Goal: Transaction & Acquisition: Purchase product/service

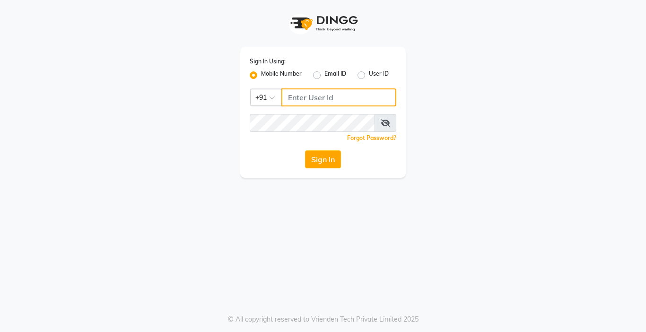
type input "9218412189"
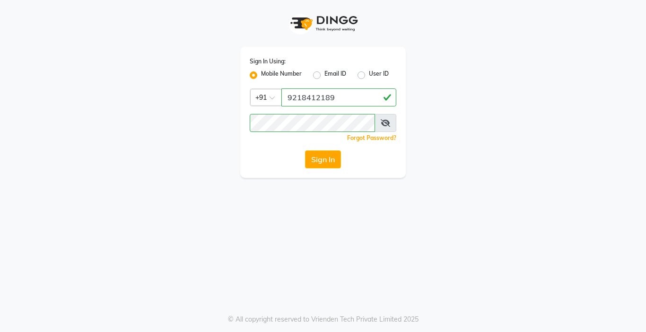
click at [336, 169] on div "Sign In Using: Mobile Number Email ID User ID Country Code × [PHONE_NUMBER] Rem…" at bounding box center [323, 112] width 166 height 131
click at [326, 163] on button "Sign In" at bounding box center [323, 159] width 36 height 18
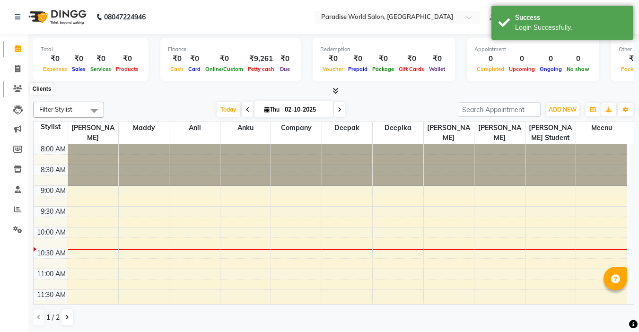
click at [15, 89] on icon at bounding box center [17, 88] width 9 height 7
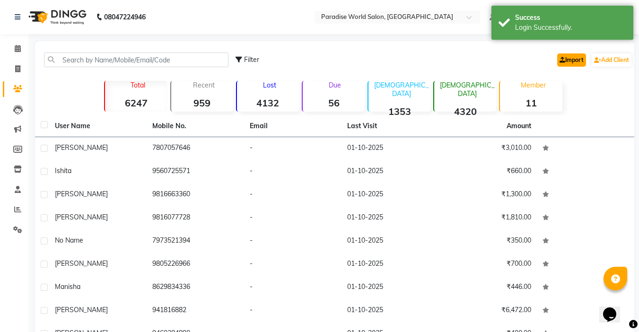
click at [570, 62] on link "Import" at bounding box center [571, 59] width 29 height 13
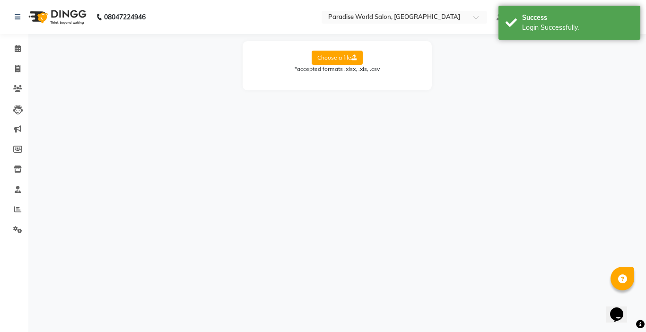
click at [338, 55] on label "Choose a file" at bounding box center [337, 58] width 51 height 14
click at [0, 0] on input "Choose a file" at bounding box center [0, 0] width 0 height 0
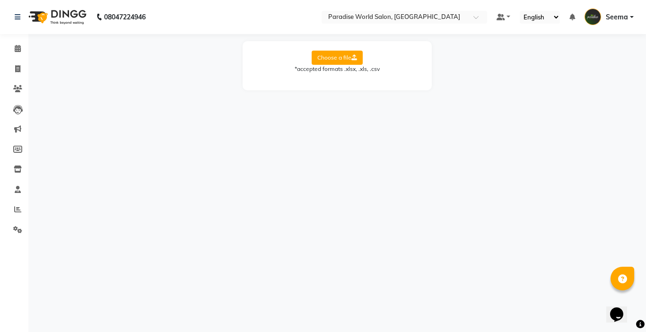
click at [397, 140] on div "08047224946 Select Location × Paradise World Salon, Main Bazar Default Panel My…" at bounding box center [323, 166] width 646 height 332
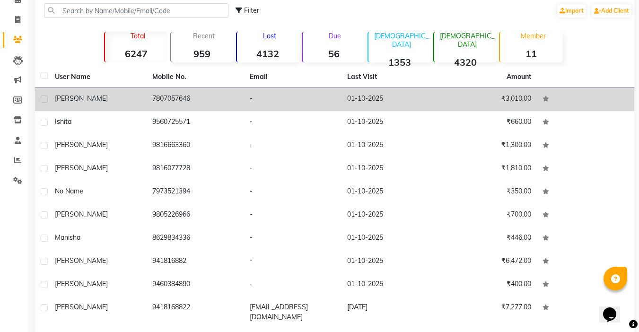
scroll to position [86, 0]
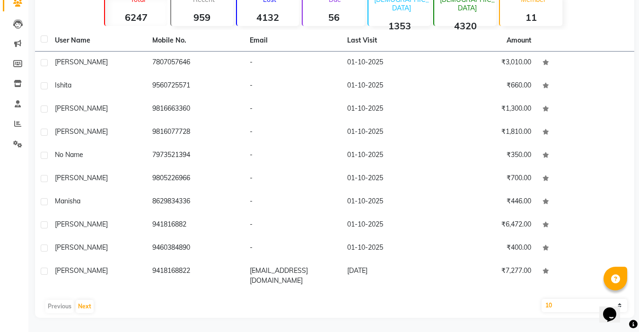
click at [566, 303] on select "10 50 100" at bounding box center [585, 305] width 86 height 13
select select "100"
click at [542, 299] on select "10 50 100" at bounding box center [585, 305] width 86 height 13
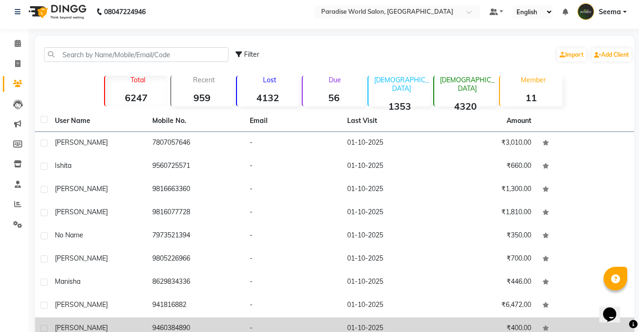
scroll to position [0, 0]
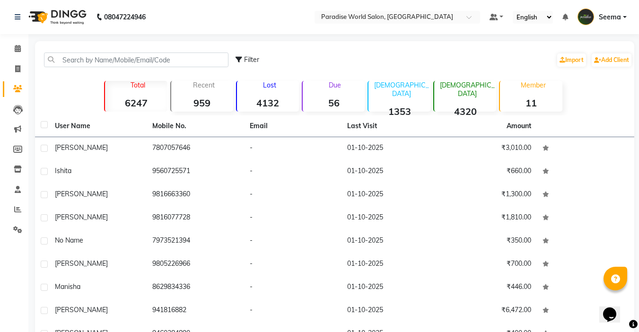
click at [45, 126] on label at bounding box center [44, 124] width 7 height 7
click at [45, 126] on input "checkbox" at bounding box center [44, 125] width 6 height 6
checkbox input "true"
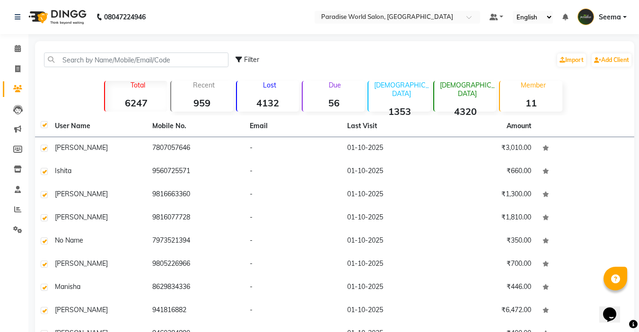
checkbox input "true"
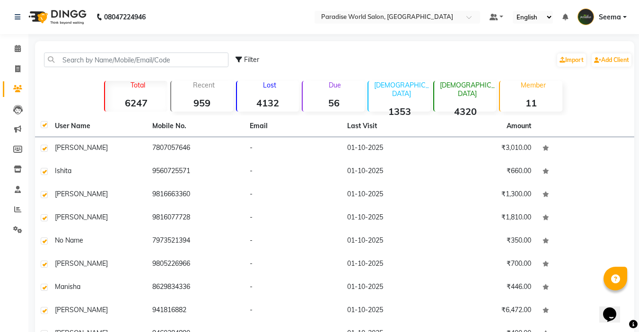
checkbox input "true"
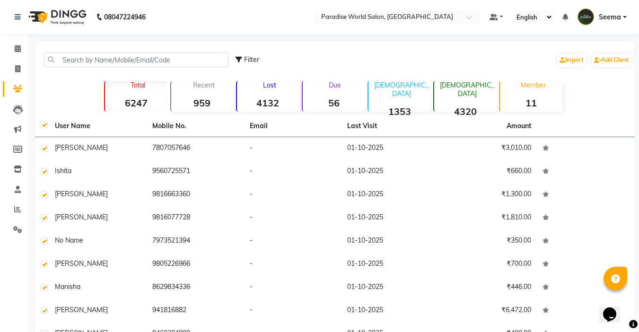
checkbox input "true"
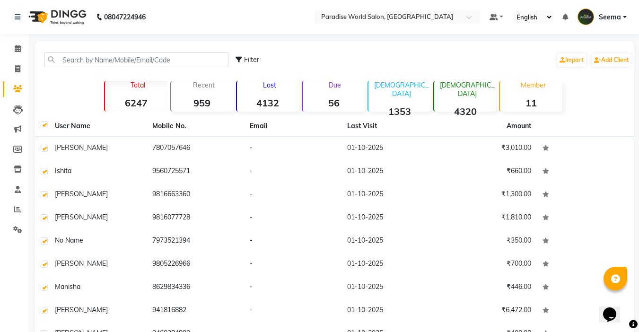
checkbox input "true"
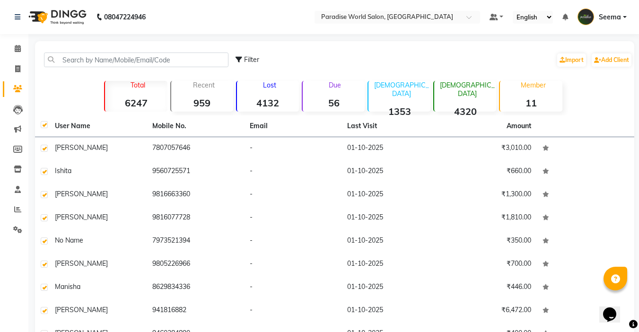
checkbox input "true"
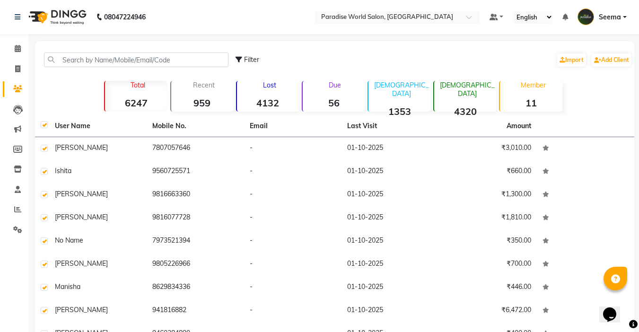
checkbox input "true"
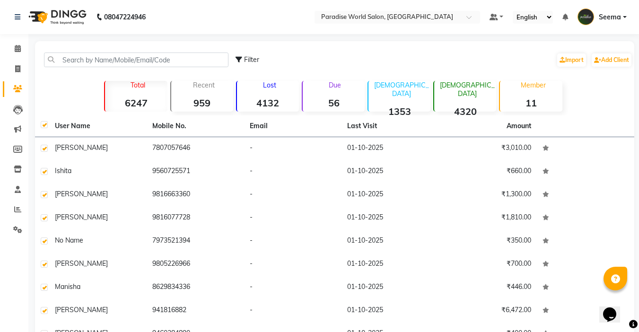
checkbox input "true"
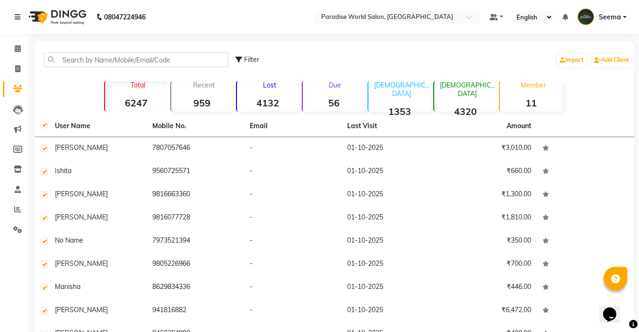
checkbox input "true"
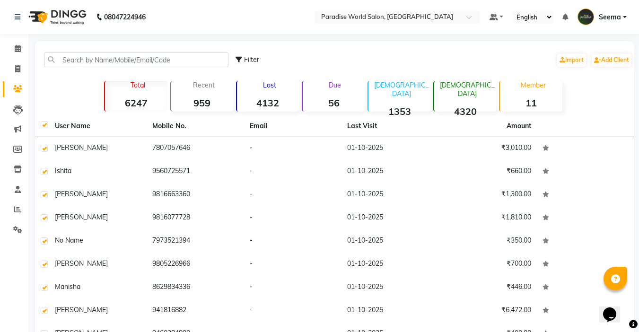
checkbox input "true"
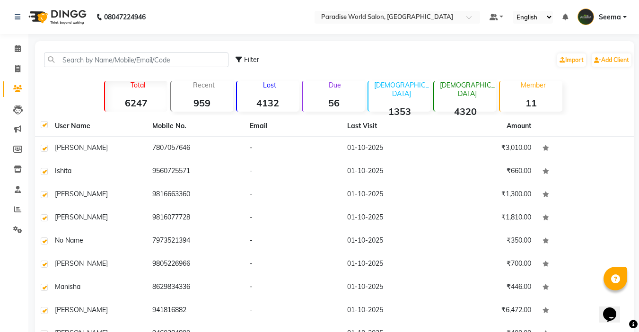
checkbox input "true"
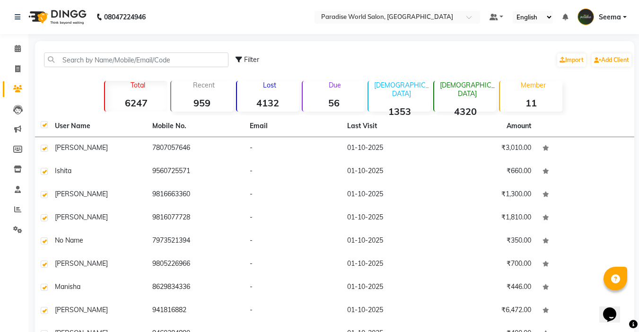
checkbox input "true"
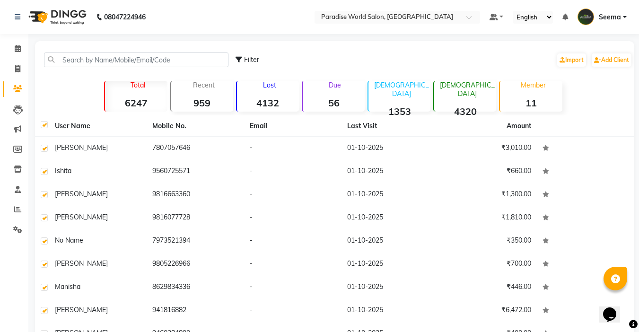
checkbox input "true"
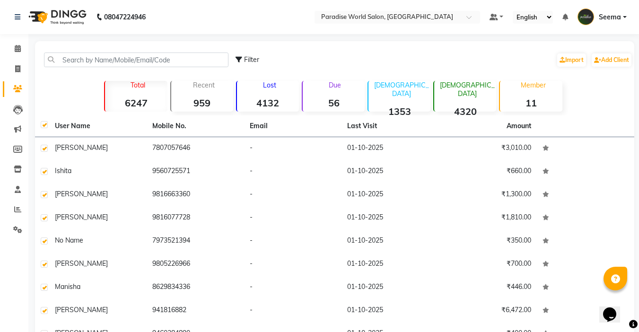
checkbox input "true"
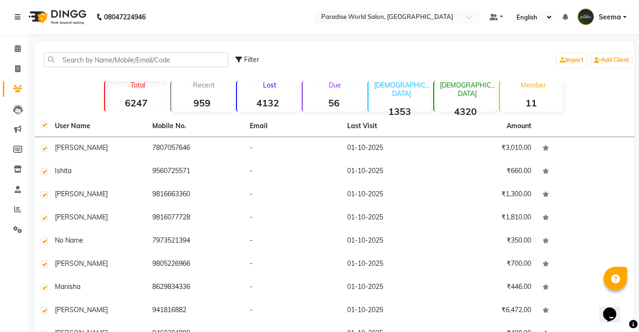
checkbox input "true"
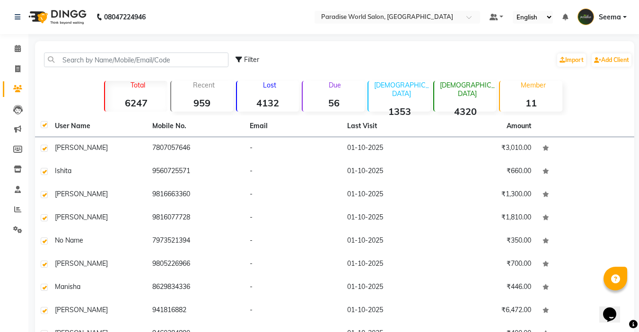
checkbox input "true"
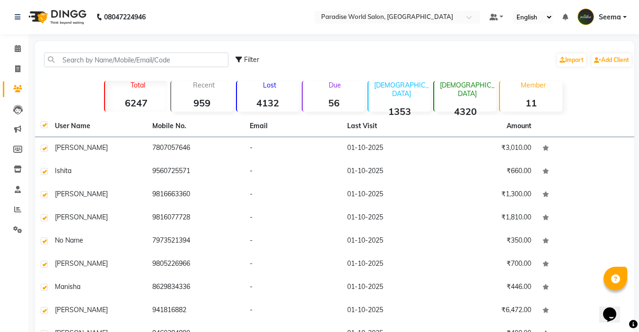
checkbox input "true"
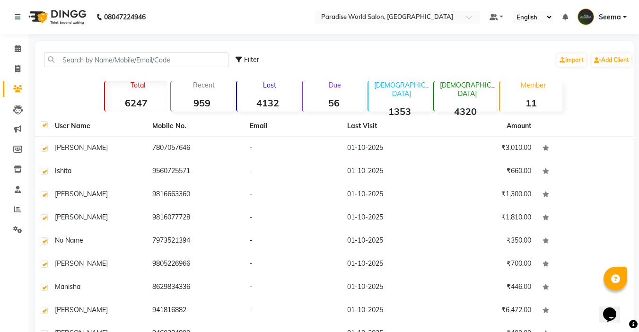
checkbox input "true"
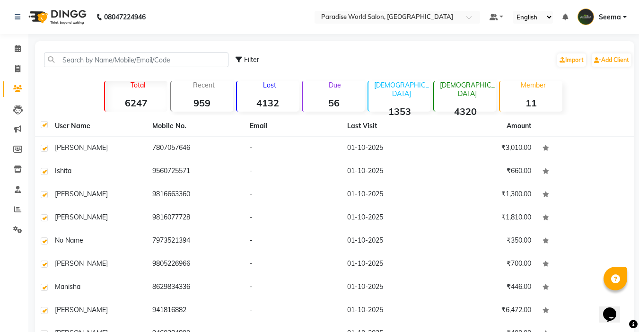
checkbox input "true"
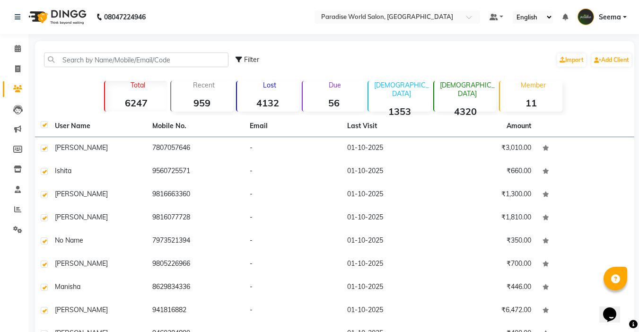
checkbox input "true"
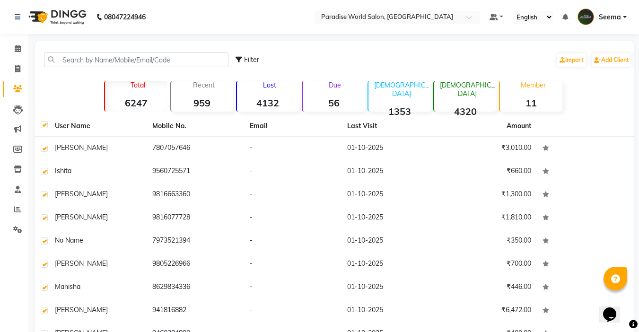
checkbox input "true"
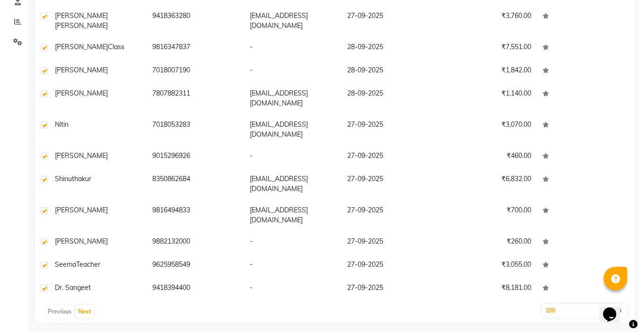
scroll to position [193, 0]
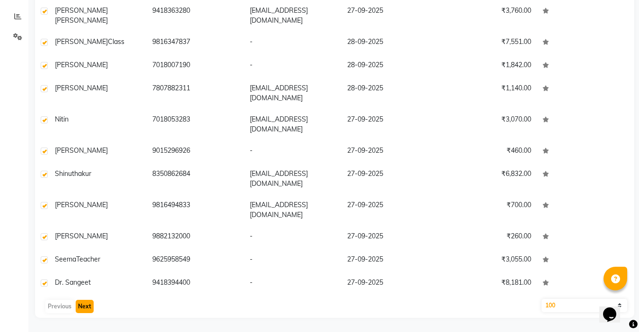
click at [86, 306] on button "Next" at bounding box center [85, 306] width 18 height 13
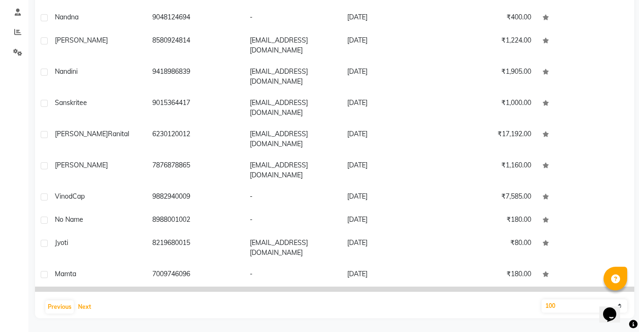
scroll to position [178, 0]
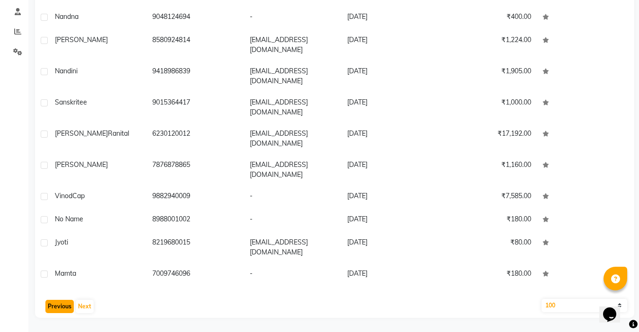
click at [62, 309] on button "Previous" at bounding box center [59, 306] width 28 height 13
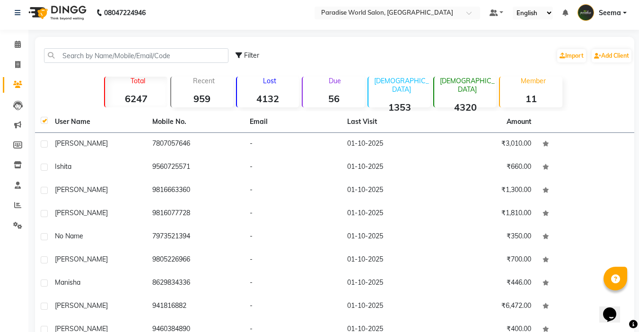
scroll to position [0, 0]
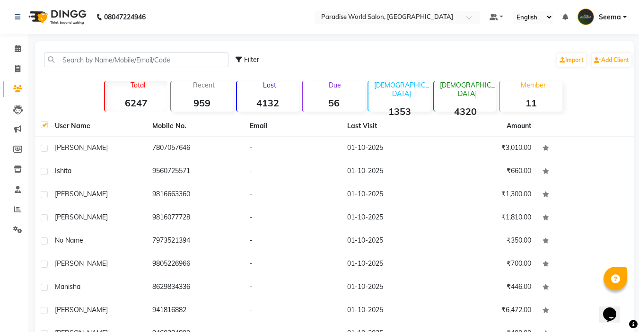
click at [45, 127] on label at bounding box center [44, 124] width 7 height 7
click at [45, 127] on input "checkbox" at bounding box center [44, 125] width 6 height 6
click at [45, 127] on label at bounding box center [44, 124] width 7 height 7
click at [45, 127] on input "checkbox" at bounding box center [44, 125] width 6 height 6
checkbox input "true"
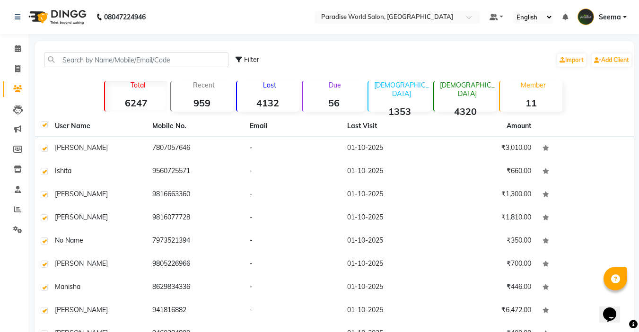
checkbox input "true"
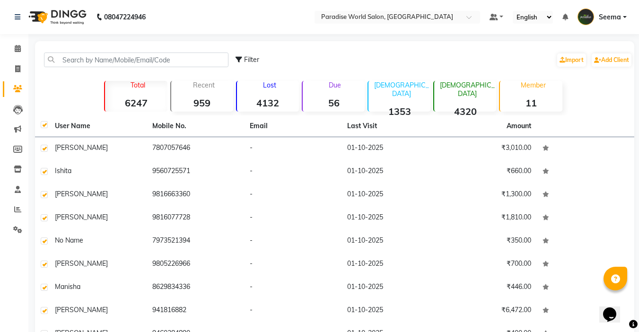
checkbox input "true"
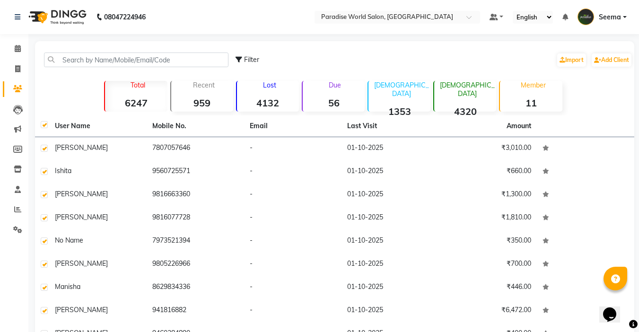
checkbox input "true"
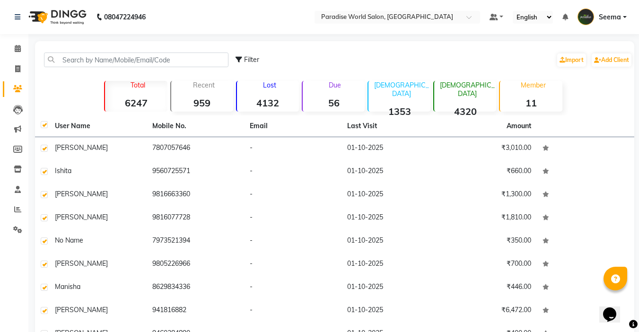
checkbox input "true"
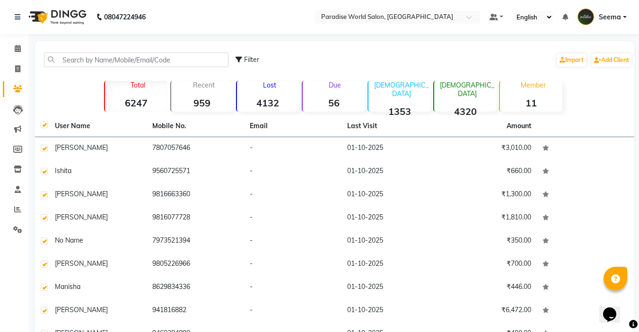
checkbox input "true"
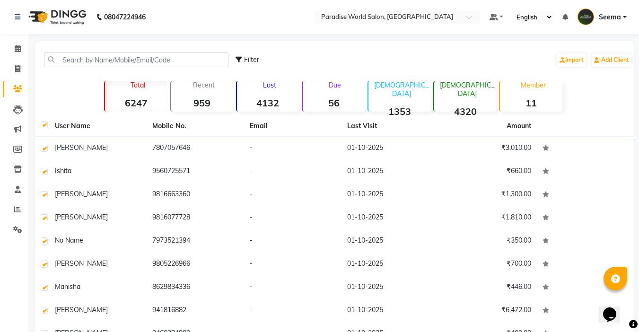
checkbox input "true"
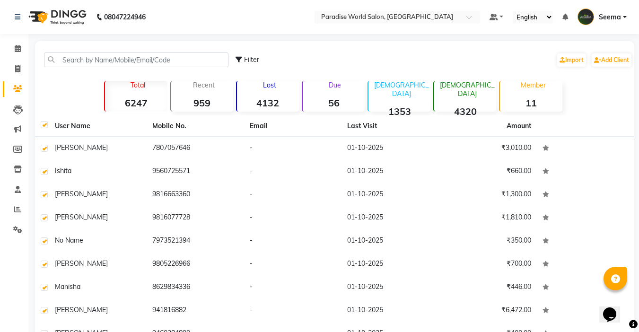
checkbox input "true"
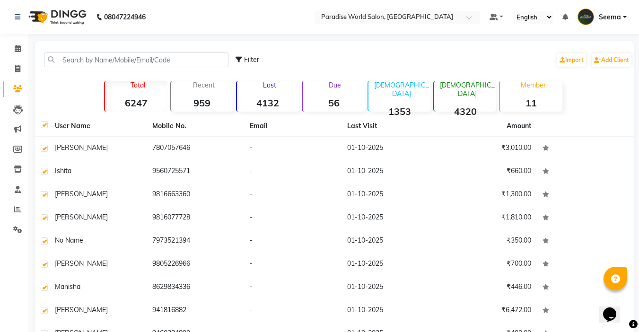
checkbox input "true"
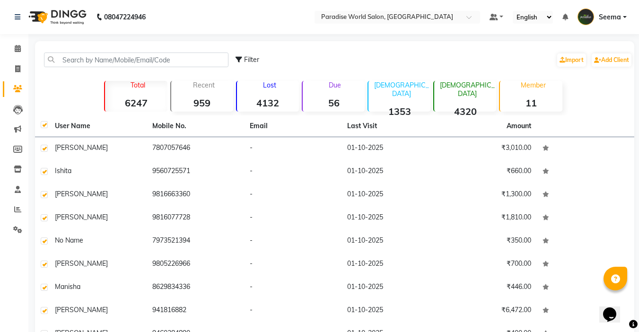
checkbox input "true"
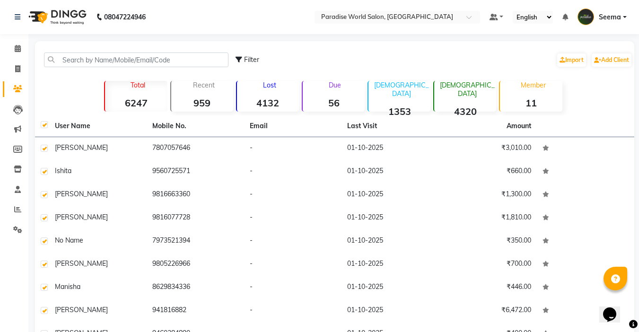
checkbox input "true"
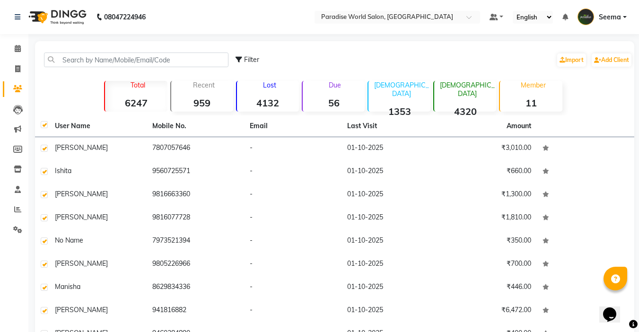
checkbox input "true"
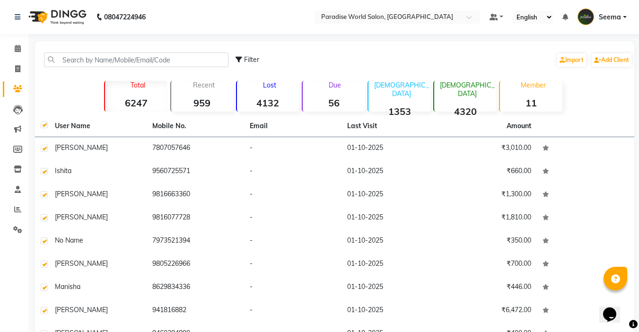
checkbox input "true"
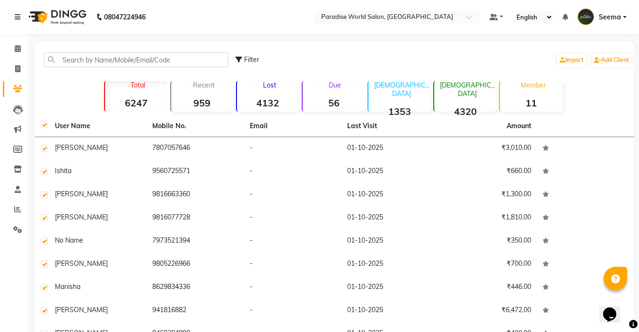
checkbox input "true"
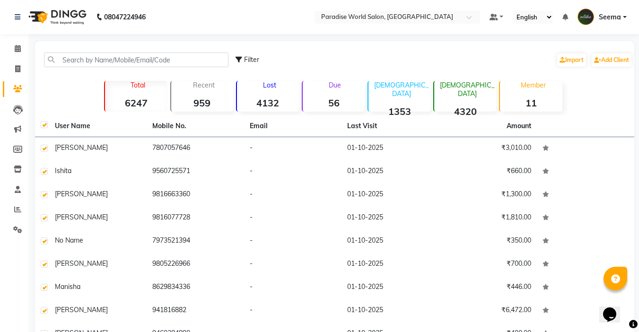
checkbox input "true"
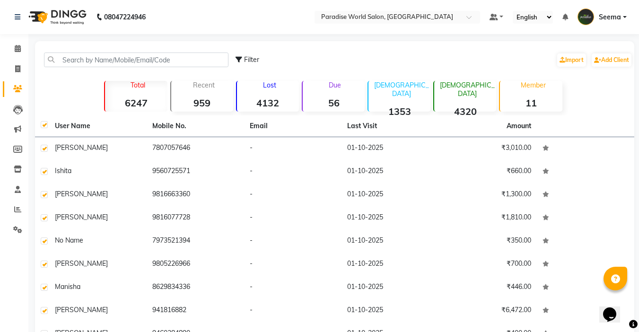
checkbox input "true"
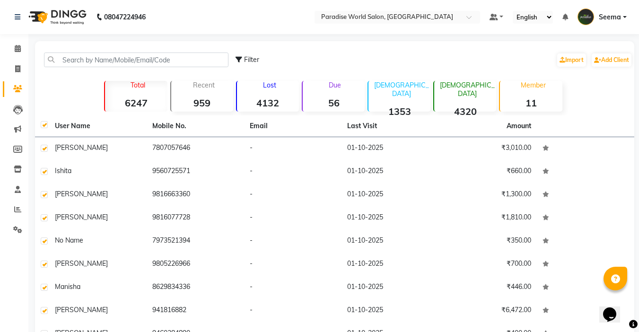
checkbox input "true"
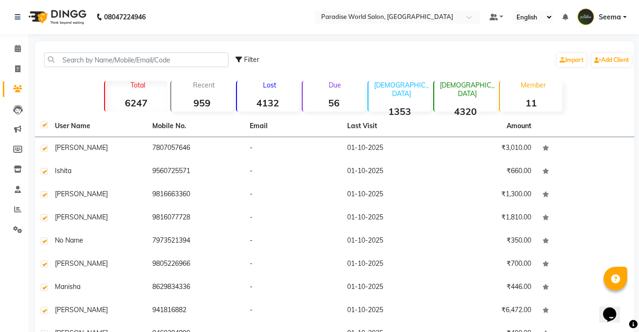
checkbox input "true"
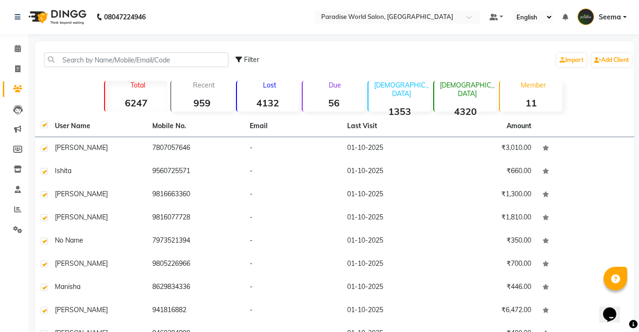
checkbox input "true"
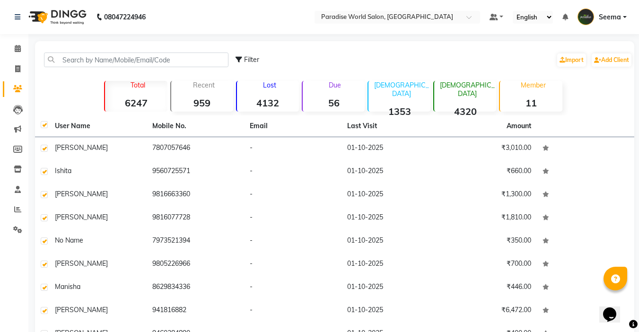
checkbox input "true"
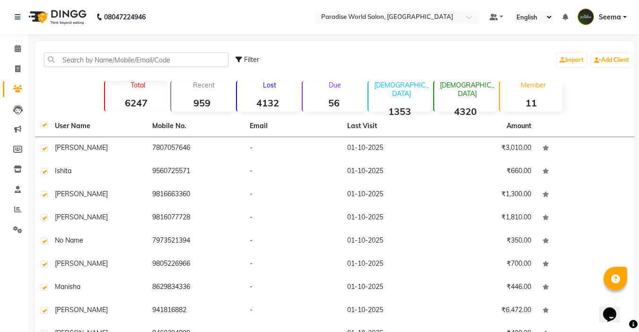
checkbox input "true"
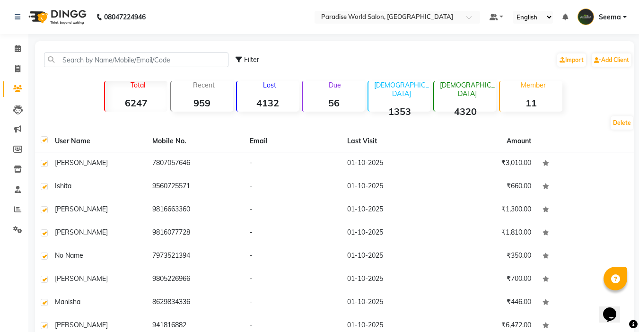
click at [44, 140] on label at bounding box center [44, 139] width 7 height 7
click at [44, 140] on input "checkbox" at bounding box center [44, 140] width 6 height 6
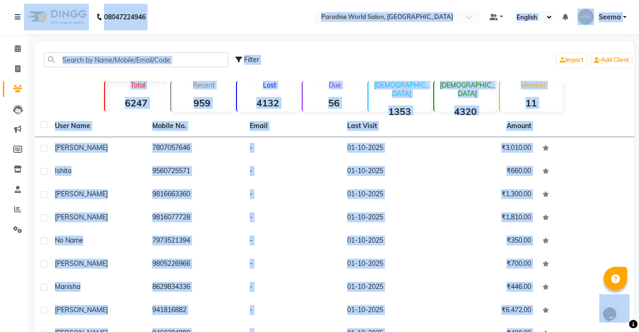
click at [77, 74] on div "Filter Import Add Client" at bounding box center [335, 60] width 596 height 30
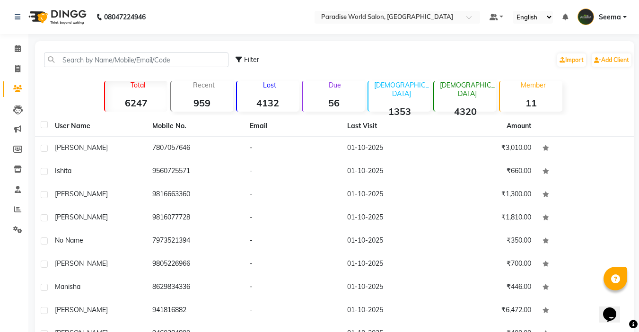
click at [143, 105] on strong "6247" at bounding box center [136, 103] width 62 height 12
click at [139, 99] on strong "6247" at bounding box center [136, 103] width 62 height 12
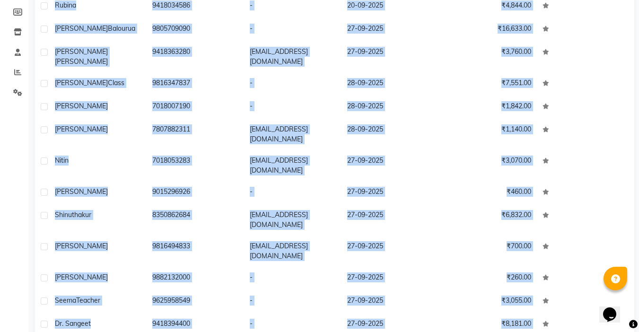
scroll to position [178, 0]
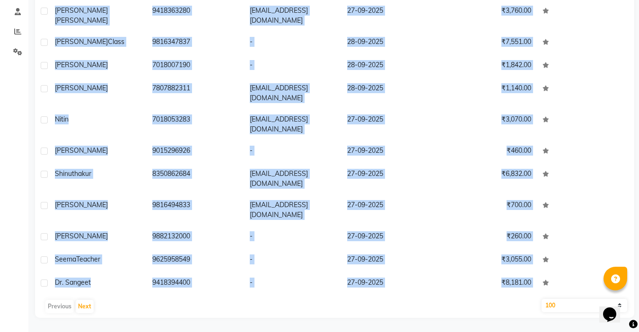
drag, startPoint x: 51, startPoint y: 144, endPoint x: 213, endPoint y: 338, distance: 253.2
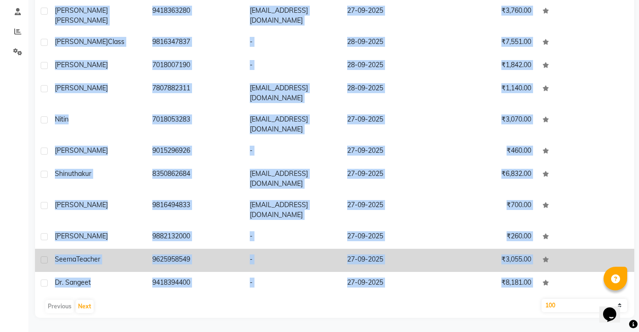
copy div "rimpy 7807057646 - 01-10-2025 ₹3,010.00 Ishita 9560725571 - 01-10-2025 ₹660.00 …"
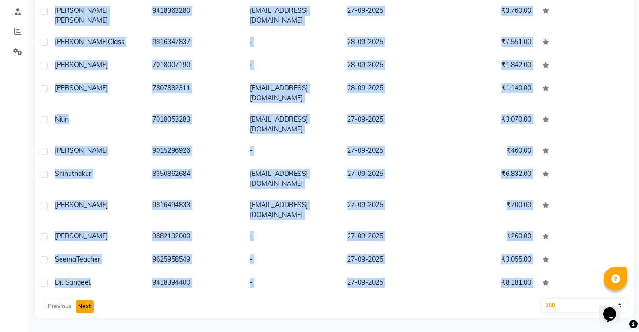
click at [84, 306] on button "Next" at bounding box center [85, 306] width 18 height 13
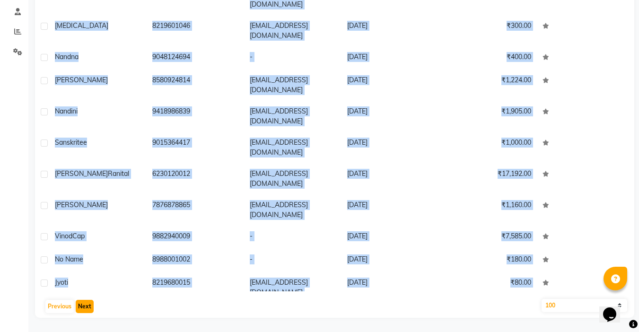
click at [84, 306] on button "Next" at bounding box center [85, 306] width 18 height 13
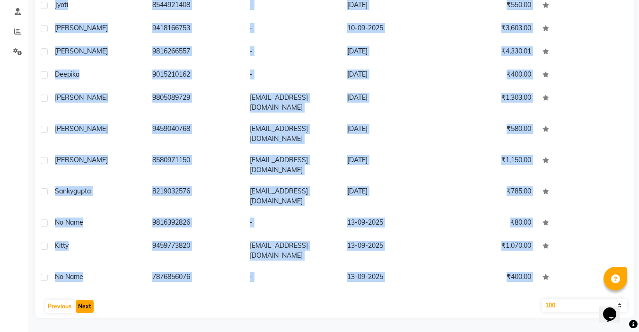
click at [84, 306] on button "Next" at bounding box center [85, 306] width 18 height 13
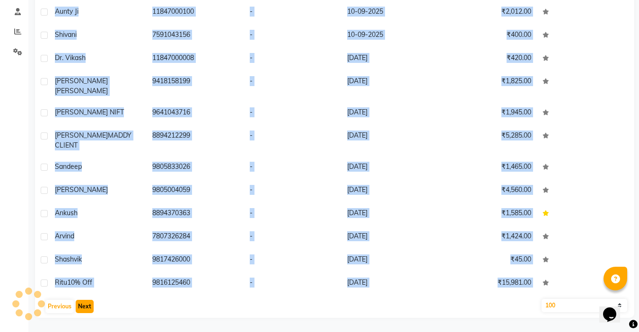
scroll to position [2042, 0]
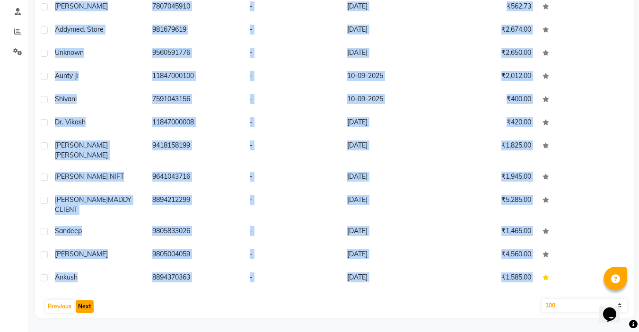
click at [84, 306] on button "Next" at bounding box center [85, 306] width 18 height 13
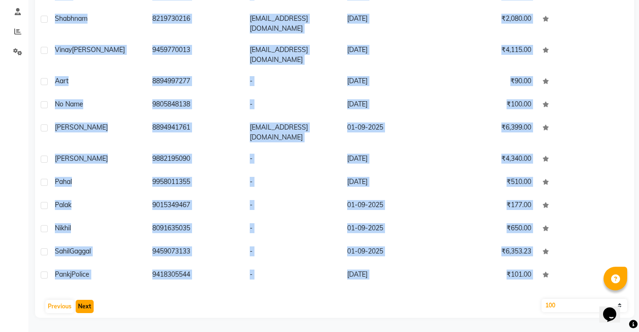
click at [84, 306] on button "Next" at bounding box center [85, 306] width 18 height 13
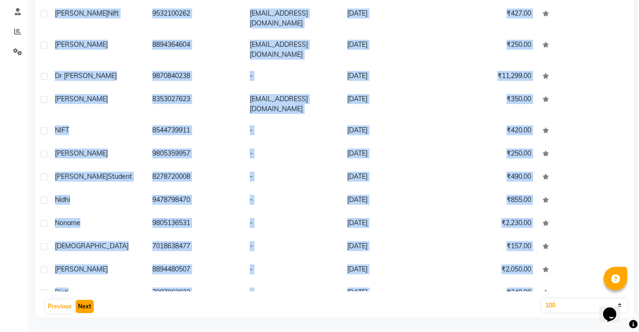
click at [84, 306] on button "Next" at bounding box center [85, 306] width 18 height 13
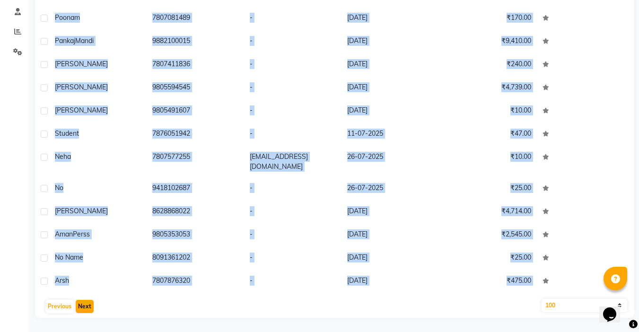
scroll to position [2034, 0]
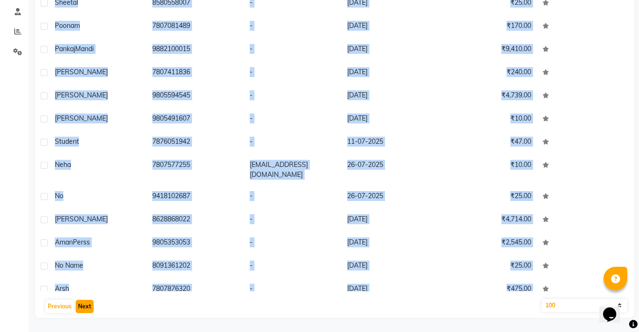
click at [84, 306] on button "Next" at bounding box center [85, 306] width 18 height 13
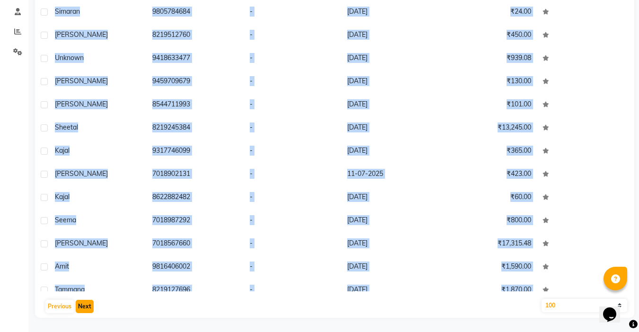
scroll to position [2026, 0]
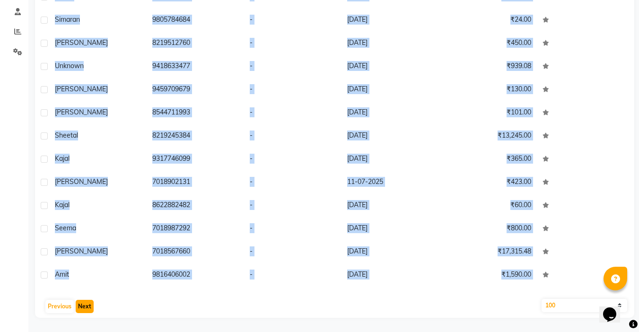
click at [84, 306] on button "Next" at bounding box center [85, 306] width 18 height 13
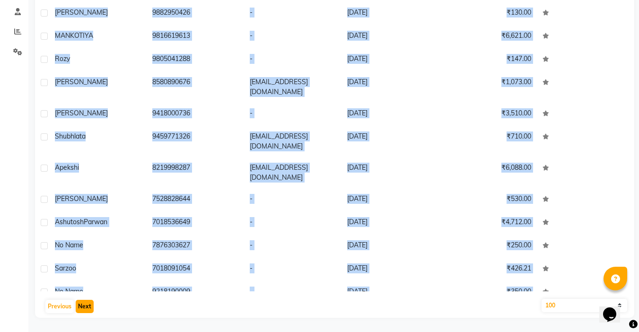
click at [84, 306] on button "Next" at bounding box center [85, 306] width 18 height 13
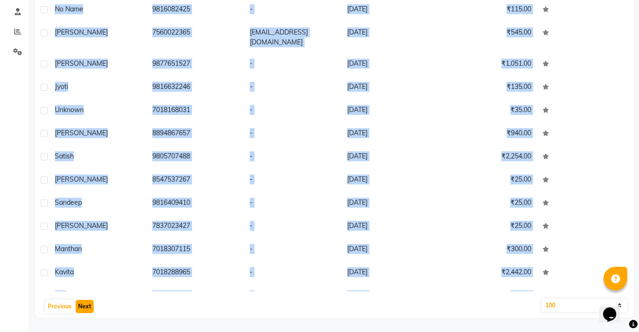
click at [84, 306] on button "Next" at bounding box center [85, 306] width 18 height 13
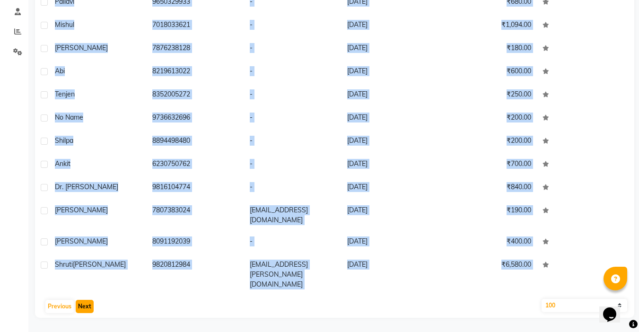
click at [84, 306] on button "Next" at bounding box center [85, 306] width 18 height 13
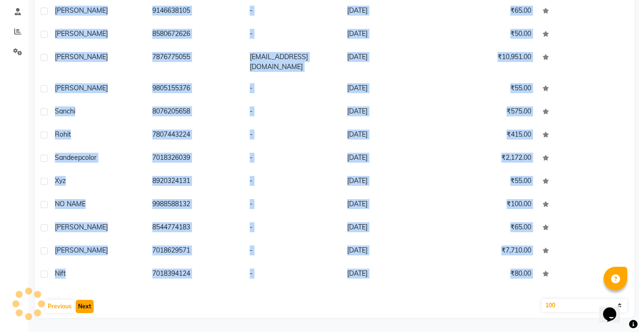
scroll to position [2010, 0]
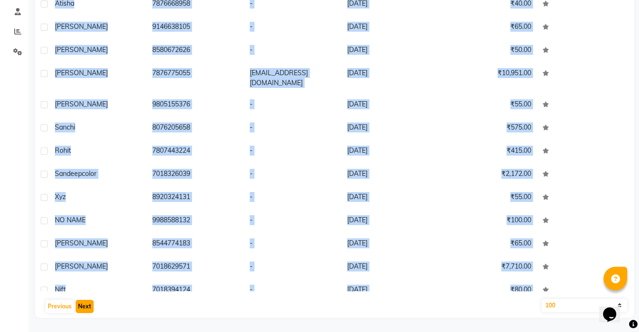
click at [84, 306] on button "Next" at bounding box center [85, 306] width 18 height 13
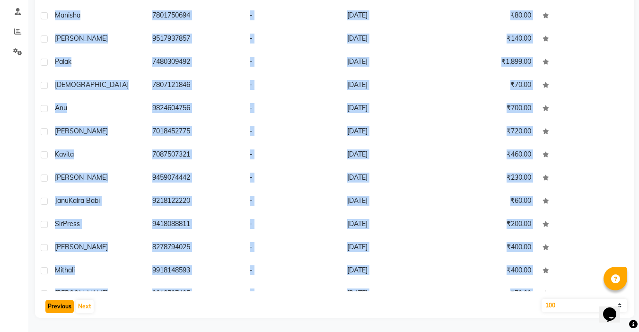
click at [61, 312] on button "Previous" at bounding box center [59, 306] width 28 height 13
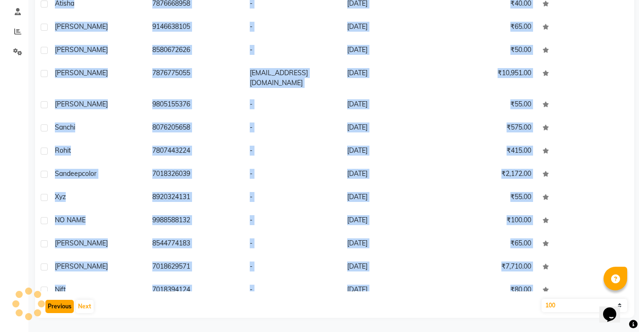
click at [61, 312] on button "Previous" at bounding box center [59, 306] width 28 height 13
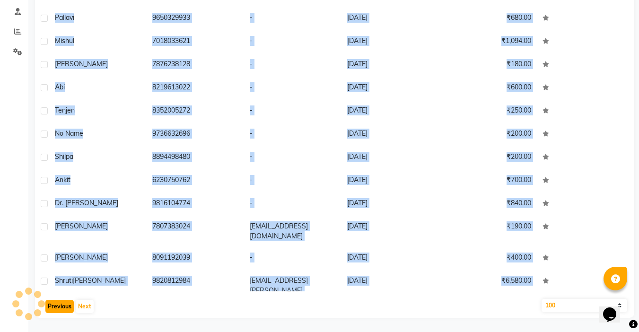
click at [61, 312] on button "Previous" at bounding box center [59, 306] width 28 height 13
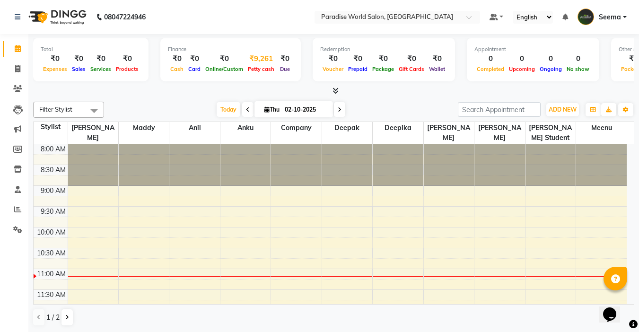
click at [261, 72] on div "Petty cash" at bounding box center [260, 69] width 31 height 10
click at [255, 54] on div "₹9,261" at bounding box center [260, 58] width 31 height 11
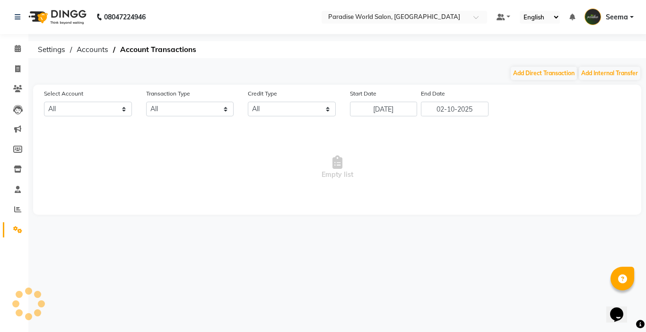
select select "3269"
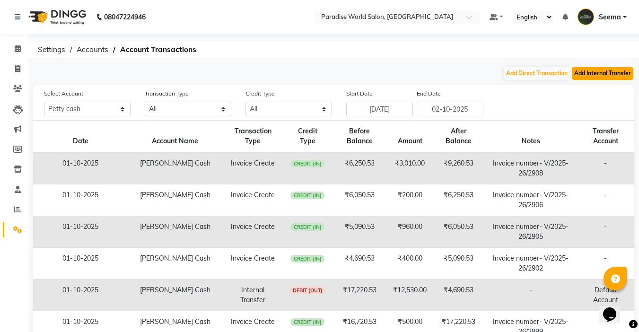
click at [599, 79] on button "Add Internal Transfer" at bounding box center [602, 73] width 61 height 13
select select "internal transfer"
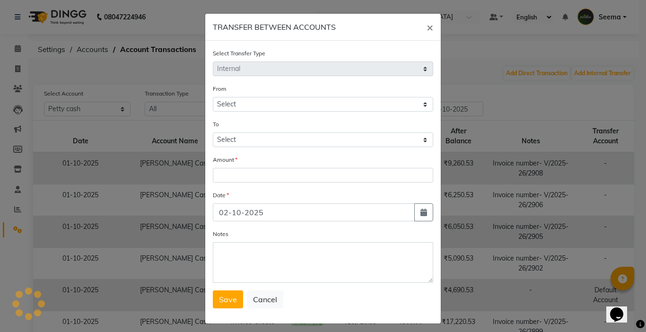
select select "3269"
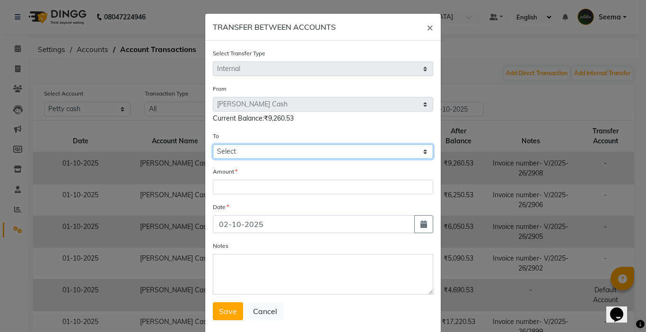
click at [290, 149] on select "Select [PERSON_NAME] Cash Default Account" at bounding box center [323, 151] width 220 height 15
select select "3270"
click at [213, 144] on select "Select [PERSON_NAME] Cash Default Account" at bounding box center [323, 151] width 220 height 15
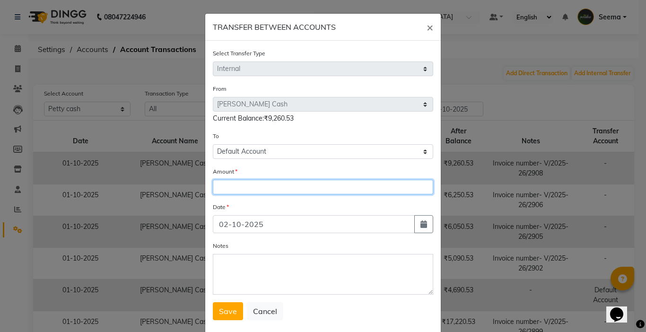
click at [231, 188] on input "number" at bounding box center [323, 187] width 220 height 15
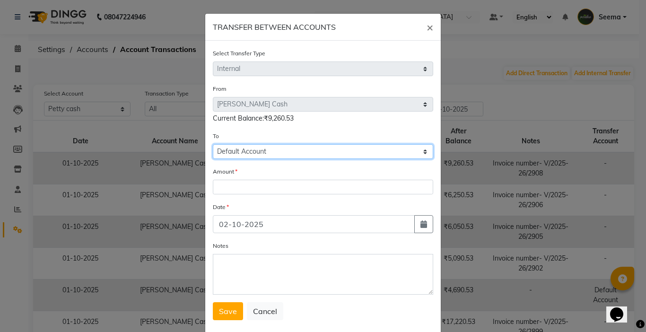
click at [280, 153] on select "Select [PERSON_NAME] Cash Default Account" at bounding box center [323, 151] width 220 height 15
click at [213, 144] on select "Select [PERSON_NAME] Cash Default Account" at bounding box center [323, 151] width 220 height 15
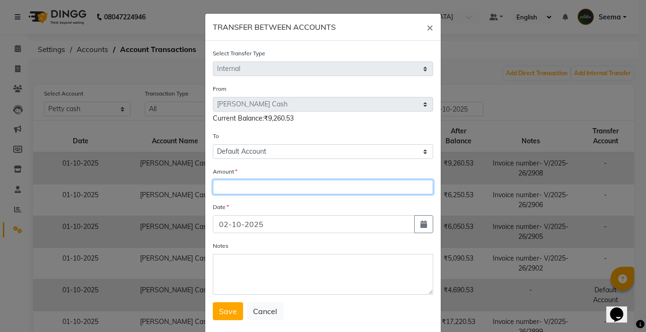
click at [245, 187] on input "number" at bounding box center [323, 187] width 220 height 15
type input "5160"
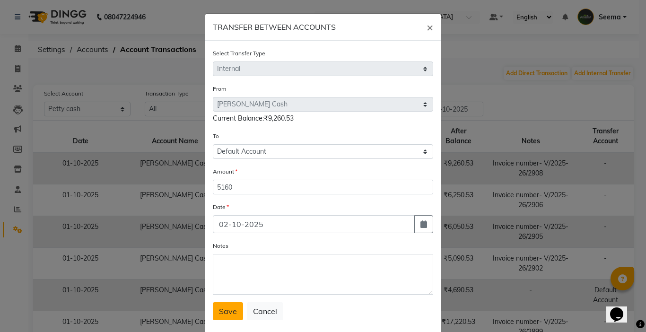
click at [234, 316] on button "Save" at bounding box center [228, 311] width 30 height 18
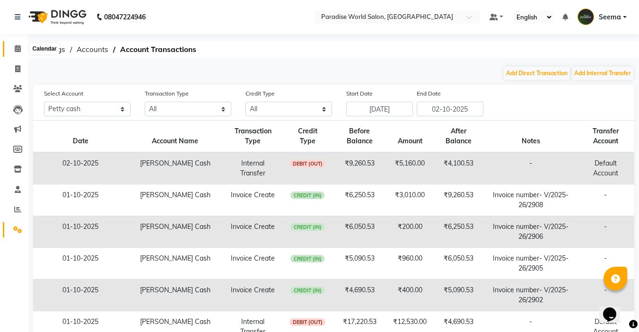
click at [17, 47] on icon at bounding box center [18, 48] width 6 height 7
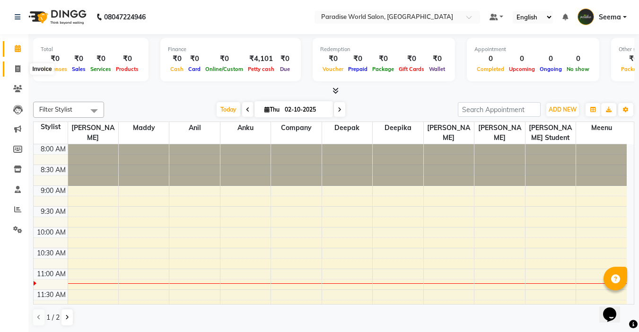
click at [17, 65] on icon at bounding box center [17, 68] width 5 height 7
select select "service"
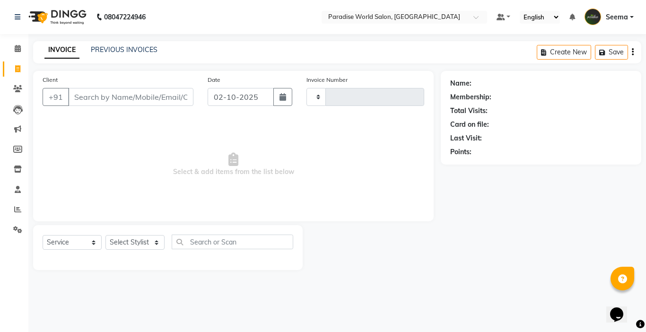
type input "2909"
select select "4451"
type input "7018176070"
click at [181, 98] on span "Add Client" at bounding box center [168, 96] width 37 height 9
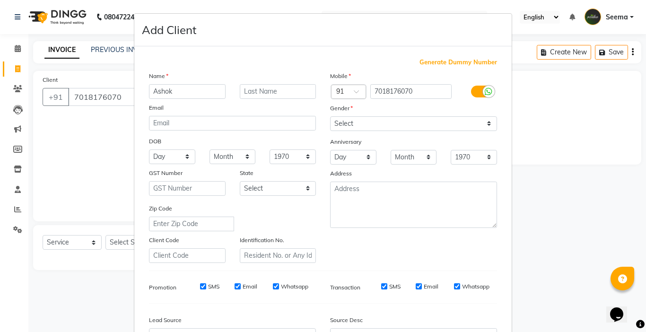
type input "Ashok"
click at [266, 92] on input "text" at bounding box center [278, 91] width 77 height 15
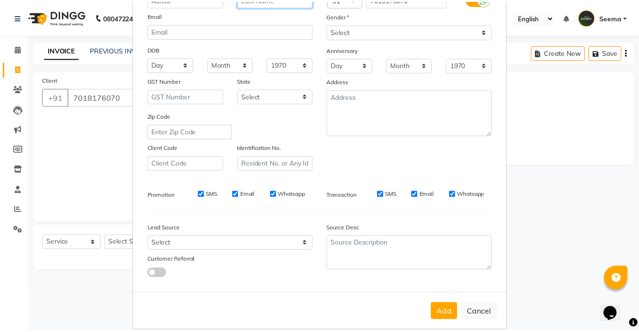
scroll to position [105, 0]
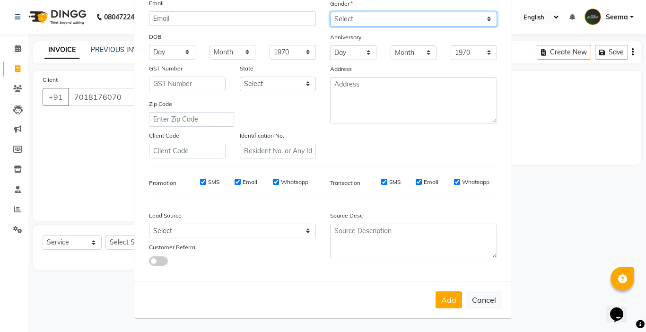
click at [356, 21] on select "Select [DEMOGRAPHIC_DATA] [DEMOGRAPHIC_DATA] Other Prefer Not To Say" at bounding box center [413, 19] width 167 height 15
select select "[DEMOGRAPHIC_DATA]"
click at [330, 12] on select "Select [DEMOGRAPHIC_DATA] [DEMOGRAPHIC_DATA] Other Prefer Not To Say" at bounding box center [413, 19] width 167 height 15
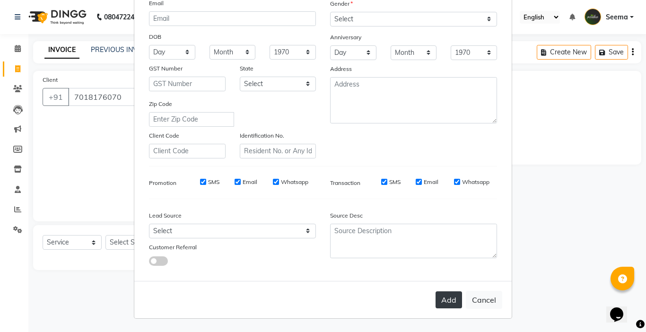
click at [444, 304] on button "Add" at bounding box center [449, 299] width 26 height 17
select select
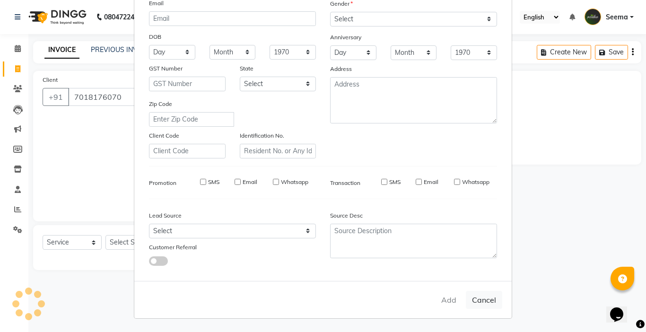
select select
checkbox input "false"
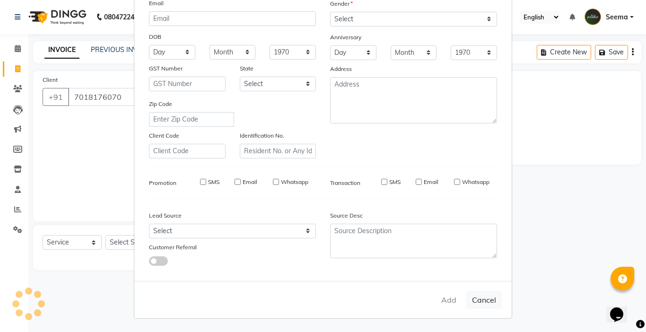
checkbox input "false"
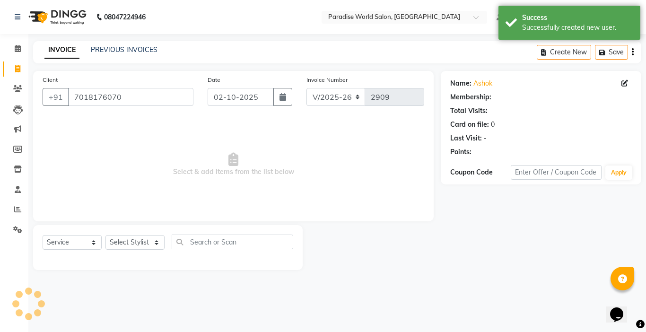
select select "1: Object"
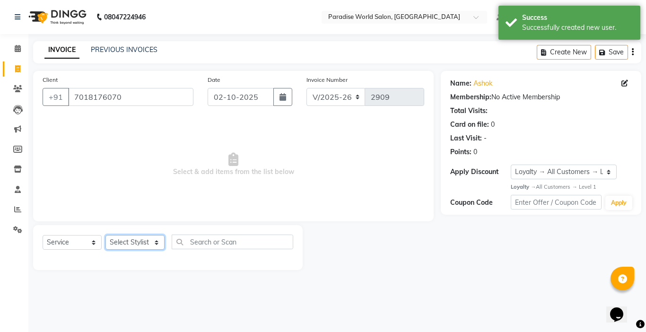
click at [137, 237] on select "Select Stylist [PERSON_NAME] [PERSON_NAME] [PERSON_NAME] company Deepak [PERSON…" at bounding box center [134, 242] width 59 height 15
select select "54032"
click at [105, 235] on select "Select Stylist [PERSON_NAME] [PERSON_NAME] [PERSON_NAME] company Deepak [PERSON…" at bounding box center [134, 242] width 59 height 15
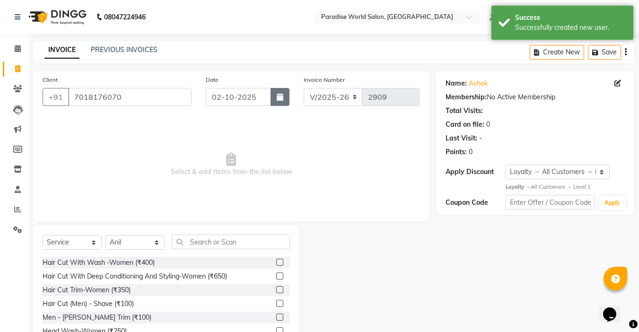
click at [279, 100] on icon "button" at bounding box center [280, 97] width 7 height 8
select select "10"
select select "2025"
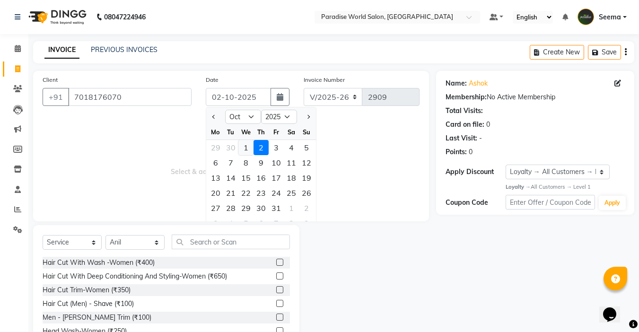
click at [247, 149] on div "1" at bounding box center [245, 147] width 15 height 15
type input "01-10-2025"
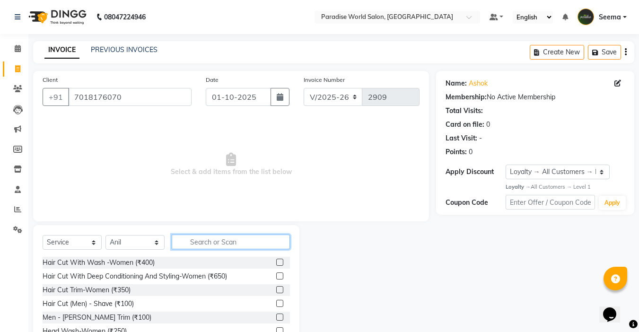
click at [194, 237] on input "text" at bounding box center [231, 242] width 118 height 15
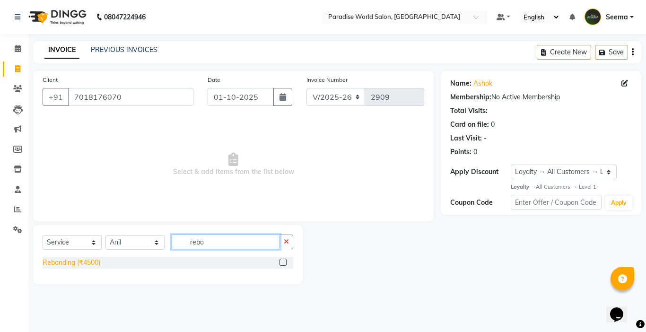
type input "rebo"
click at [87, 264] on div "Rebonding (₹4500)" at bounding box center [72, 263] width 58 height 10
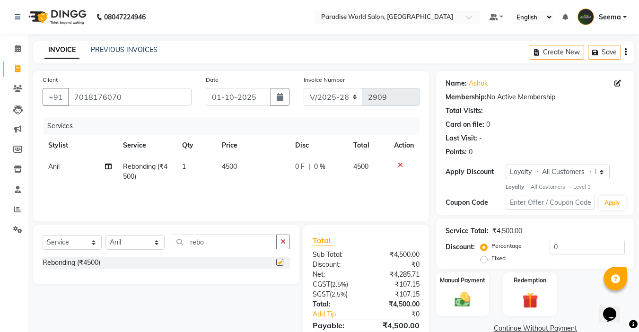
checkbox input "false"
click at [231, 167] on span "4500" at bounding box center [229, 166] width 15 height 9
select select "54032"
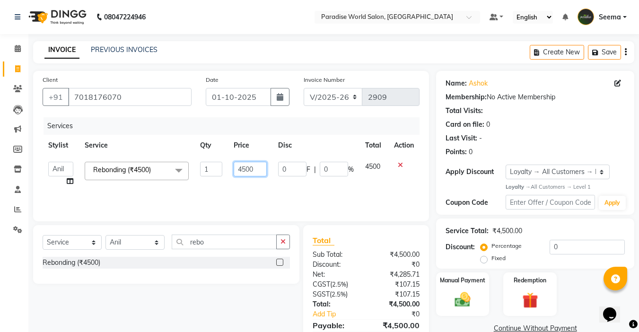
click at [243, 168] on input "4500" at bounding box center [250, 169] width 33 height 15
click at [245, 168] on input "4500" at bounding box center [250, 169] width 33 height 15
type input "4800"
click at [256, 197] on div "Services Stylist Service Qty Price Disc Total Action [PERSON_NAME] [PERSON_NAME…" at bounding box center [231, 164] width 377 height 95
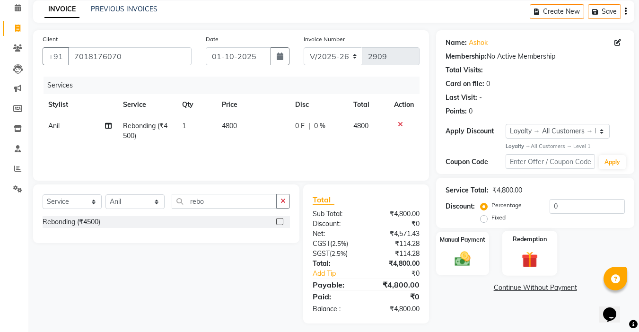
scroll to position [46, 0]
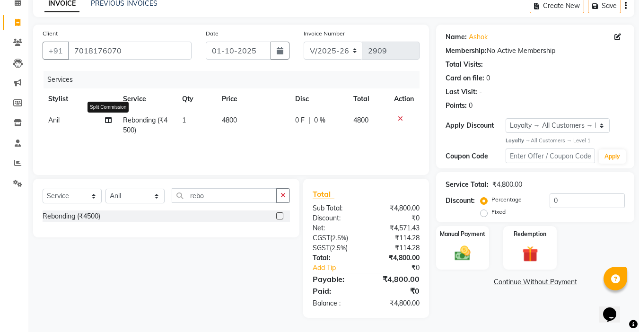
click at [106, 116] on span at bounding box center [108, 120] width 7 height 10
select select "54032"
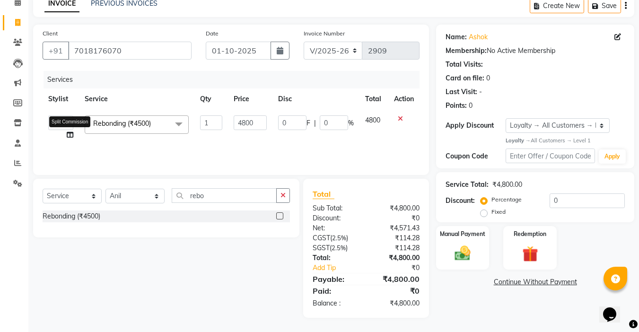
click at [69, 133] on icon at bounding box center [70, 134] width 7 height 7
select select "54032"
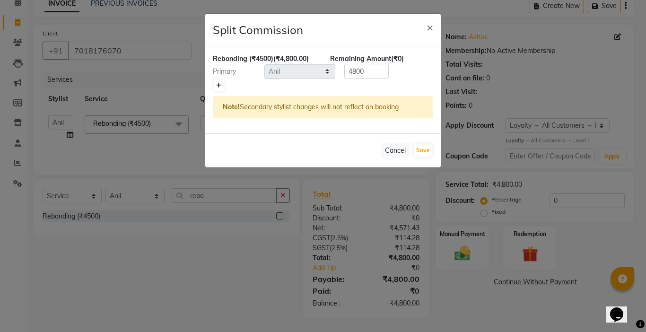
click at [216, 86] on icon at bounding box center [218, 86] width 5 height 6
type input "2400"
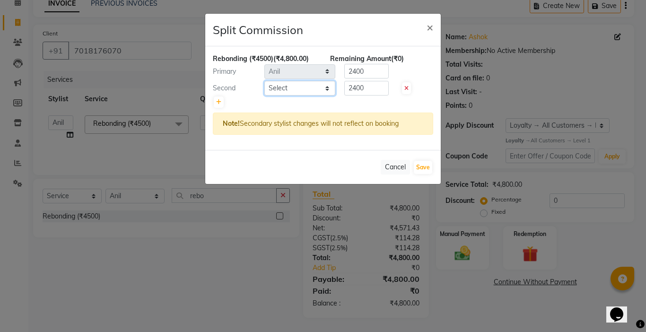
click at [293, 88] on select "Select [PERSON_NAME] [PERSON_NAME] [PERSON_NAME] company Deepak [PERSON_NAME] […" at bounding box center [299, 88] width 71 height 15
select select "24941"
click at [264, 81] on select "Select [PERSON_NAME] [PERSON_NAME] [PERSON_NAME] company Deepak [PERSON_NAME] […" at bounding box center [299, 88] width 71 height 15
click at [421, 168] on button "Save" at bounding box center [423, 167] width 18 height 13
select select "Select"
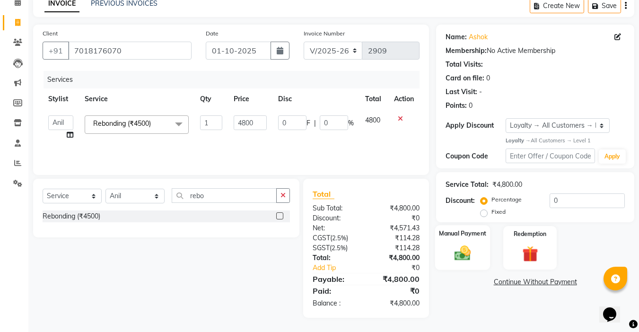
click at [460, 237] on label "Manual Payment" at bounding box center [462, 233] width 47 height 9
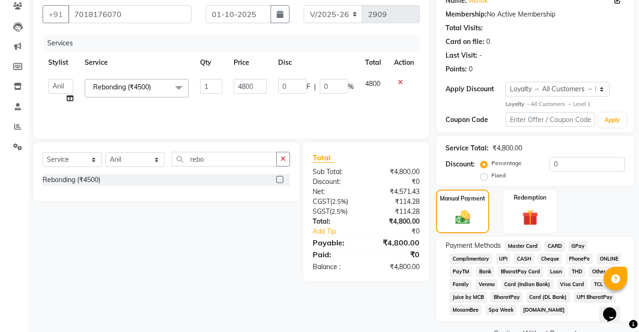
scroll to position [105, 0]
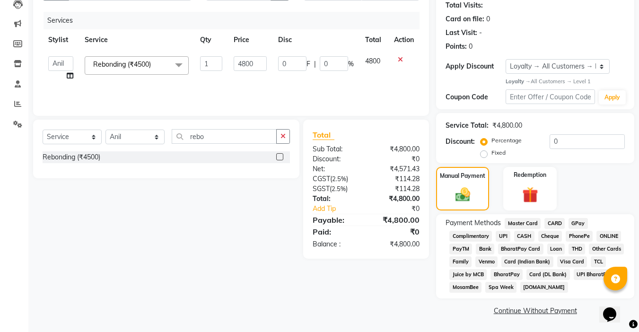
click at [578, 274] on span "UPI BharatPay" at bounding box center [595, 274] width 42 height 11
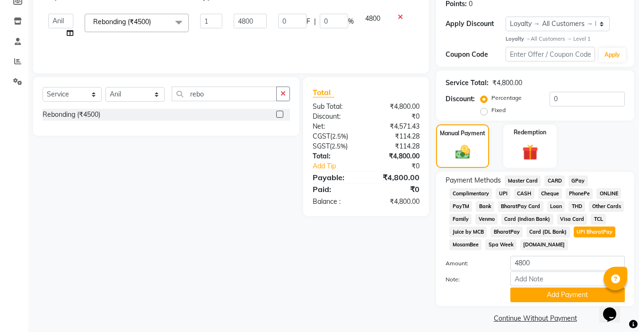
scroll to position [156, 0]
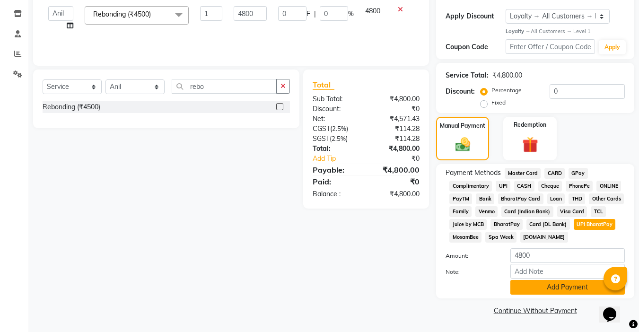
click at [558, 294] on button "Add Payment" at bounding box center [567, 287] width 114 height 15
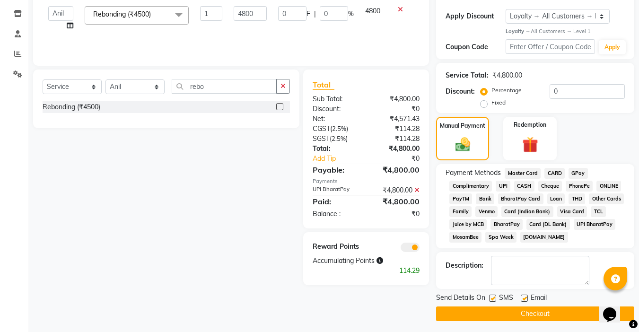
click at [523, 299] on label at bounding box center [524, 298] width 7 height 7
click at [523, 299] on input "checkbox" at bounding box center [524, 299] width 6 height 6
checkbox input "false"
click at [523, 311] on button "Checkout" at bounding box center [535, 314] width 198 height 15
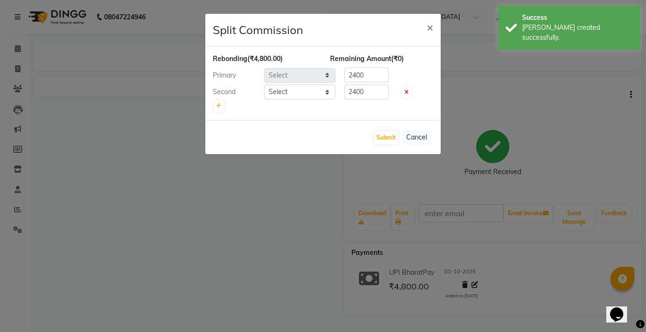
select select "54032"
select select "24941"
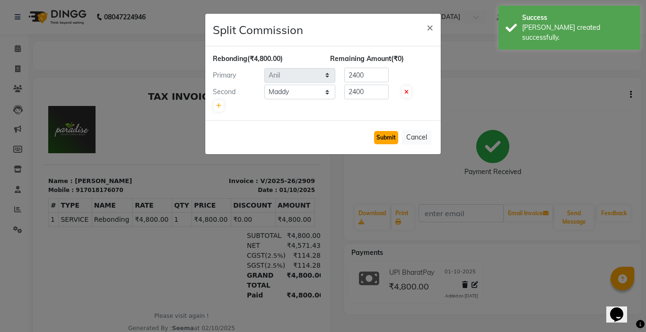
click at [387, 138] on button "Submit" at bounding box center [386, 137] width 24 height 13
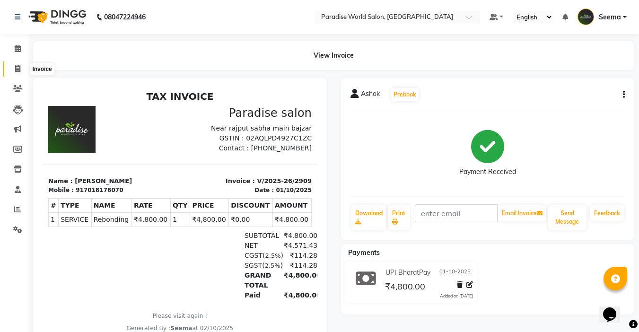
click at [17, 70] on icon at bounding box center [17, 68] width 5 height 7
select select "4451"
select select "service"
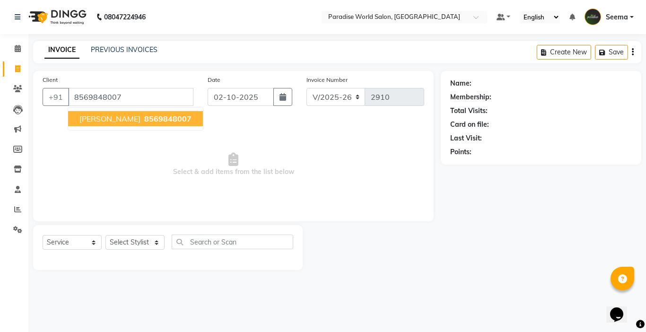
type input "8569848007"
click at [144, 123] on span "8569848007" at bounding box center [167, 118] width 47 height 9
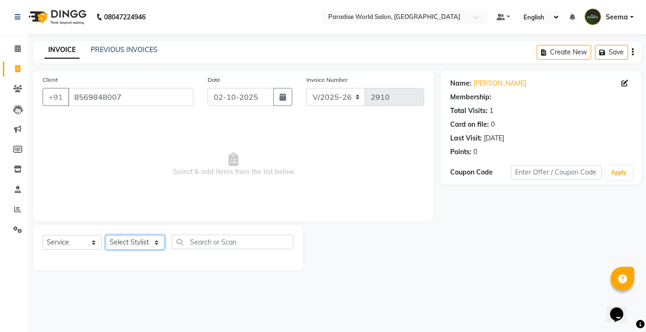
click at [137, 243] on select "Select Stylist [PERSON_NAME] [PERSON_NAME] [PERSON_NAME] company Deepak [PERSON…" at bounding box center [134, 242] width 59 height 15
select select "54032"
click at [105, 235] on select "Select Stylist [PERSON_NAME] [PERSON_NAME] [PERSON_NAME] company Deepak [PERSON…" at bounding box center [134, 242] width 59 height 15
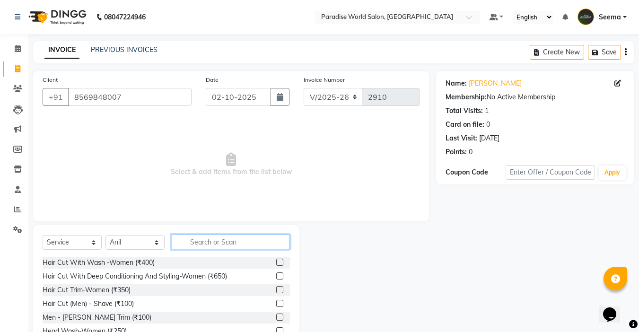
click at [228, 241] on input "text" at bounding box center [231, 242] width 118 height 15
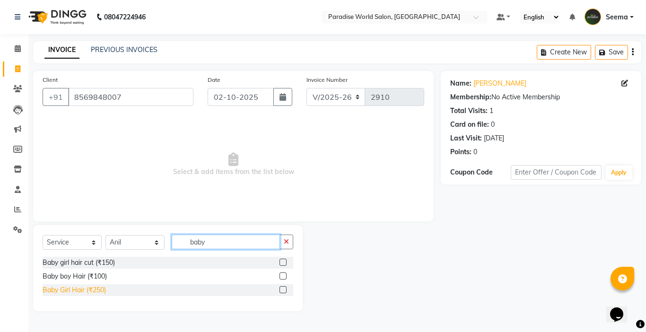
type input "baby"
click at [96, 290] on div "Baby Girl Hair (₹250)" at bounding box center [74, 290] width 63 height 10
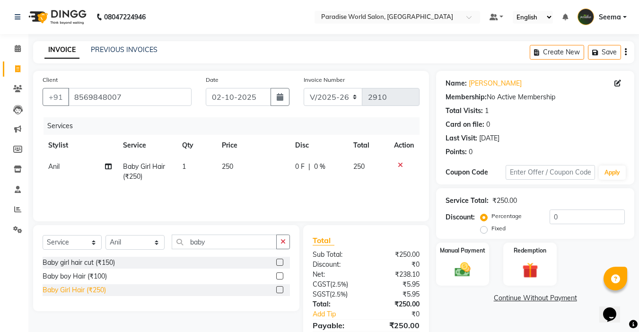
click at [97, 294] on div "Baby Girl Hair (₹250)" at bounding box center [74, 290] width 63 height 10
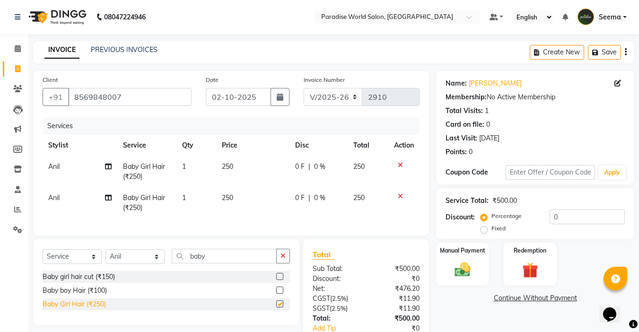
checkbox input "false"
drag, startPoint x: 218, startPoint y: 263, endPoint x: 103, endPoint y: 266, distance: 115.0
click at [103, 266] on div "Select Service Product Membership Package Voucher Prepaid Gift Card Select Styl…" at bounding box center [166, 260] width 247 height 22
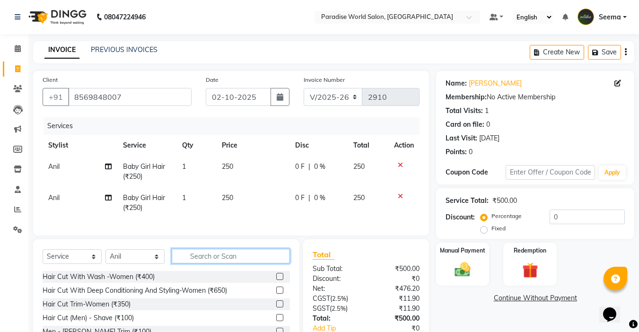
scroll to position [68, 0]
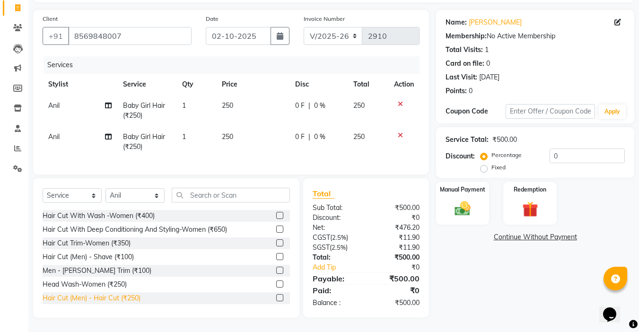
click at [120, 298] on div "Hair Cut (Men) - Hair Cut (₹250)" at bounding box center [92, 298] width 98 height 10
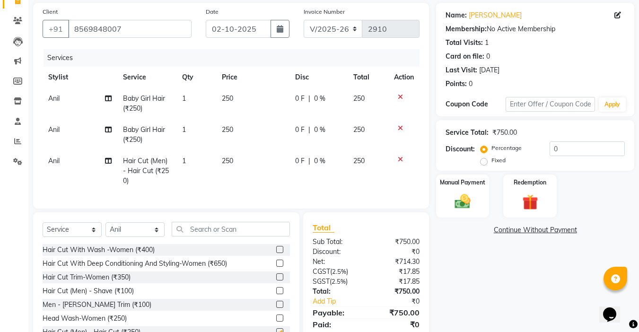
checkbox input "false"
click at [474, 193] on img at bounding box center [462, 201] width 26 height 19
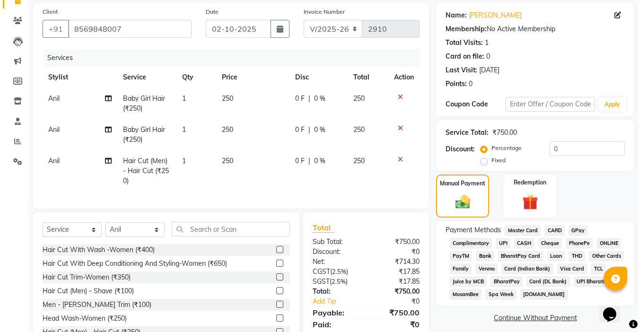
click at [582, 279] on span "UPI BharatPay" at bounding box center [595, 281] width 42 height 11
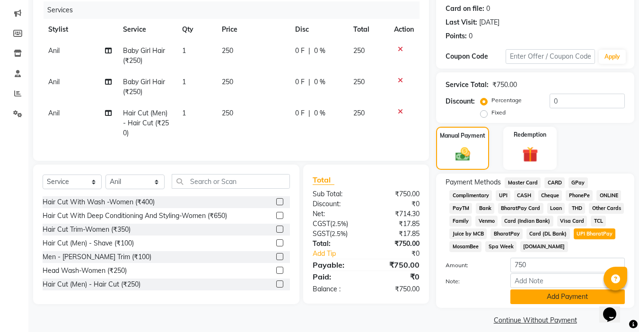
scroll to position [125, 0]
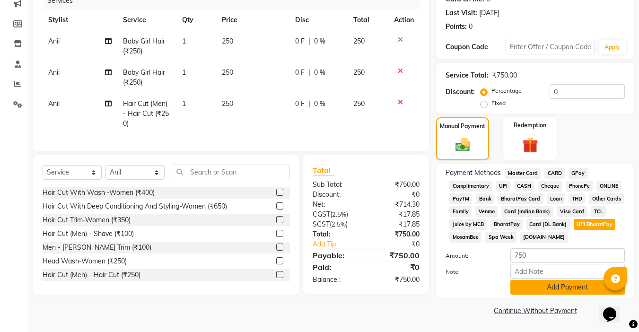
click at [585, 288] on button "Add Payment" at bounding box center [567, 287] width 114 height 15
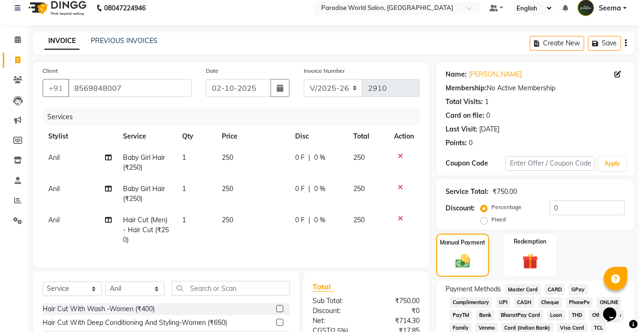
scroll to position [0, 0]
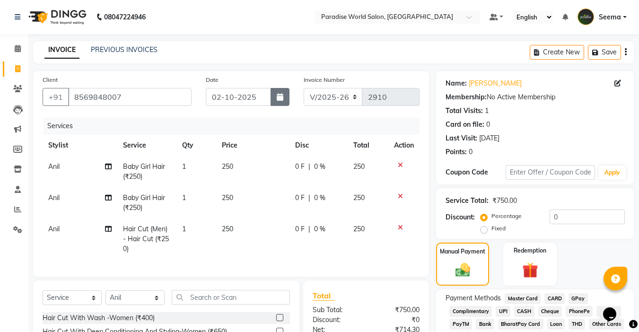
click at [277, 98] on icon "button" at bounding box center [280, 97] width 7 height 8
select select "10"
select select "2025"
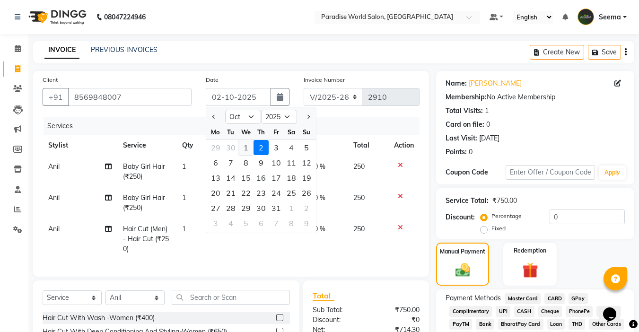
click at [247, 149] on div "1" at bounding box center [245, 147] width 15 height 15
type input "01-10-2025"
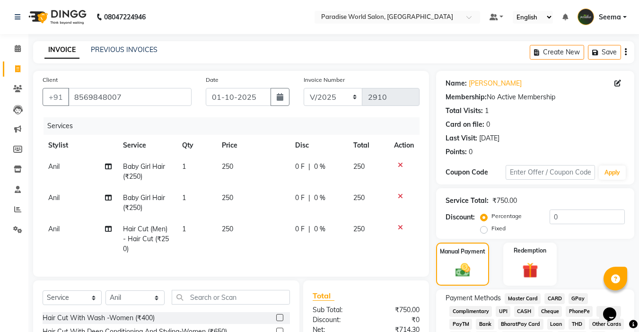
scroll to position [129, 0]
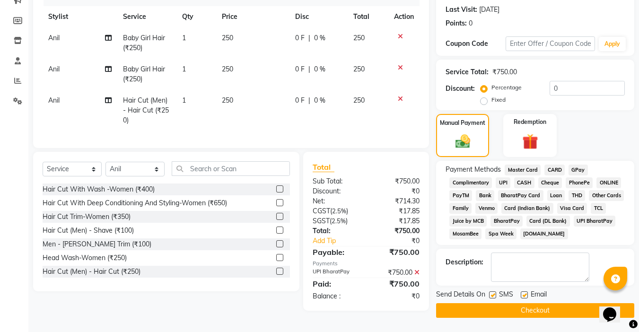
click at [523, 295] on label at bounding box center [524, 294] width 7 height 7
click at [523, 295] on input "checkbox" at bounding box center [524, 295] width 6 height 6
checkbox input "false"
click at [494, 295] on label at bounding box center [492, 294] width 7 height 7
click at [494, 295] on input "checkbox" at bounding box center [492, 295] width 6 height 6
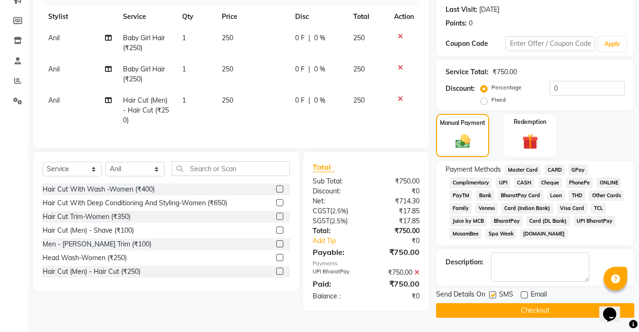
checkbox input "false"
click at [538, 313] on button "Checkout" at bounding box center [535, 310] width 198 height 15
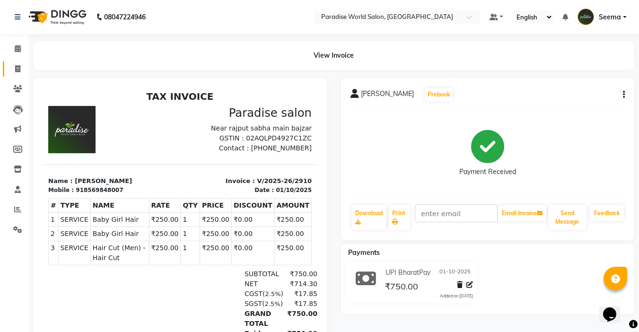
click at [23, 62] on link "Invoice" at bounding box center [14, 69] width 23 height 16
select select "4451"
select select "service"
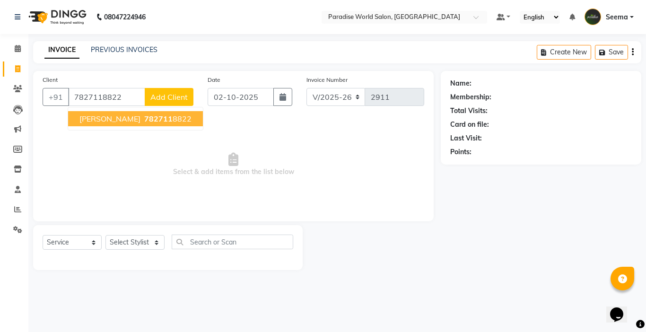
type input "7827118822"
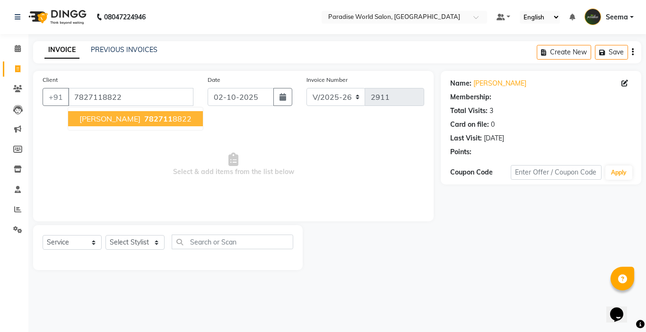
select select "1: Object"
click at [148, 119] on ngb-highlight "782711 8822" at bounding box center [166, 118] width 49 height 9
select select "1: Object"
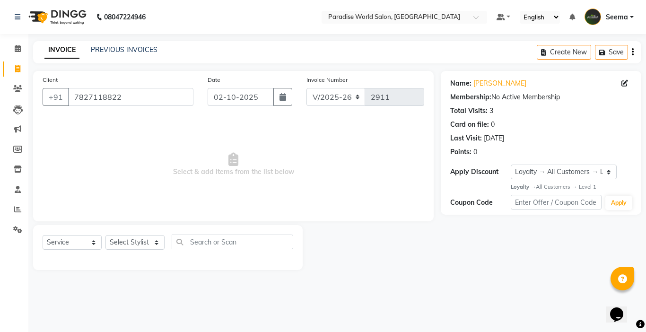
click at [143, 233] on div "Select Service Product Membership Package Voucher Prepaid Gift Card Select Styl…" at bounding box center [168, 247] width 270 height 45
click at [144, 239] on select "Select Stylist [PERSON_NAME] [PERSON_NAME] [PERSON_NAME] company Deepak [PERSON…" at bounding box center [134, 242] width 59 height 15
select select "24938"
click at [105, 235] on select "Select Stylist [PERSON_NAME] [PERSON_NAME] [PERSON_NAME] company Deepak [PERSON…" at bounding box center [134, 242] width 59 height 15
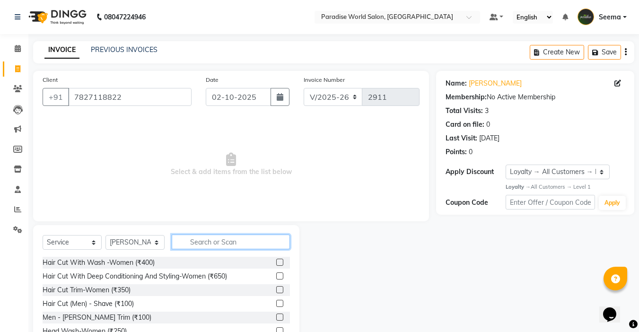
click at [204, 238] on input "text" at bounding box center [231, 242] width 118 height 15
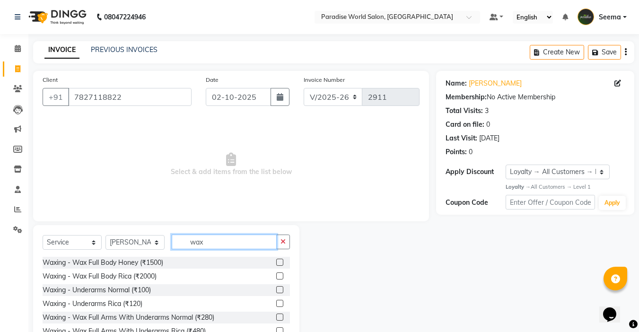
scroll to position [47, 0]
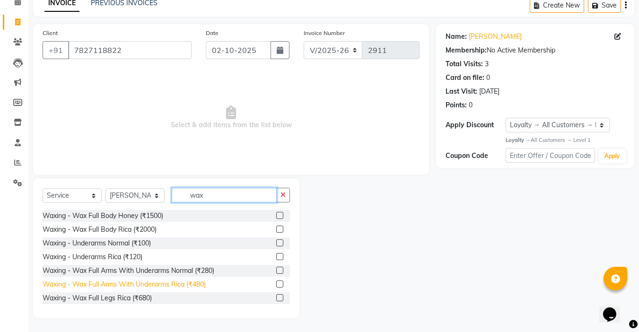
type input "wax"
click at [191, 285] on div "Waxing - Wax Full Arms With Underarms Rica (₹480)" at bounding box center [124, 285] width 163 height 10
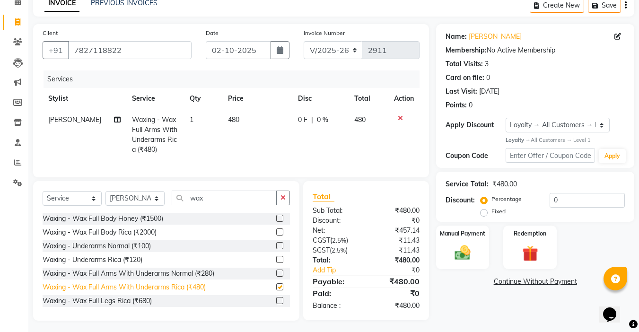
checkbox input "false"
click at [142, 306] on div "Waxing - Wax Full Legs Rica (₹680)" at bounding box center [97, 301] width 109 height 10
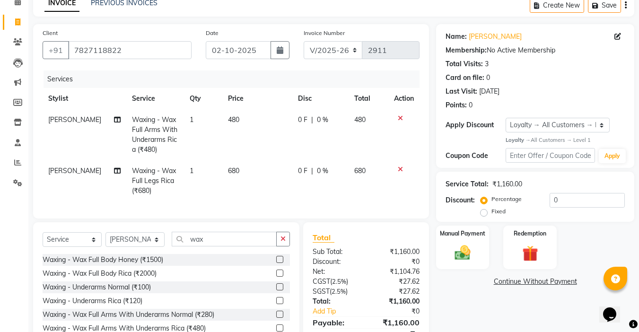
checkbox input "false"
click at [114, 121] on icon at bounding box center [117, 119] width 7 height 7
select select "24938"
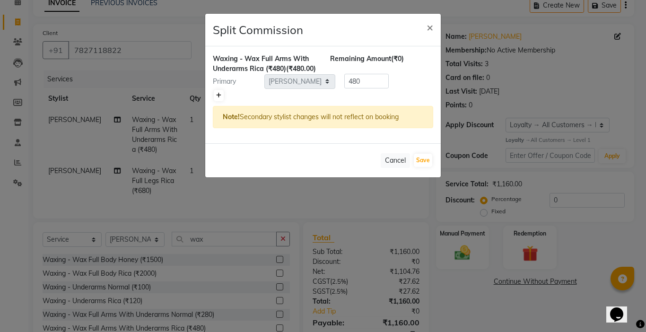
click at [219, 98] on icon at bounding box center [218, 96] width 5 height 6
type input "240"
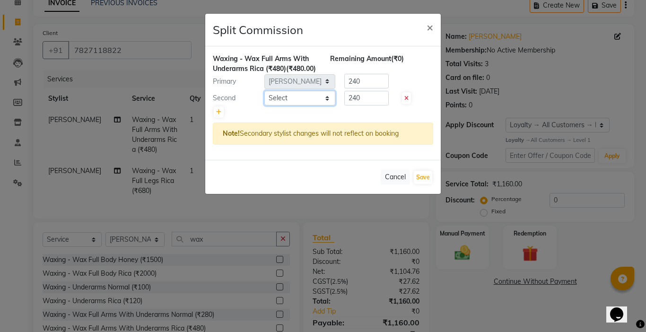
click at [276, 105] on select "Select [PERSON_NAME] [PERSON_NAME] [PERSON_NAME] company Deepak [PERSON_NAME] […" at bounding box center [299, 98] width 71 height 15
select select "57181"
click at [264, 101] on select "Select [PERSON_NAME] [PERSON_NAME] [PERSON_NAME] company Deepak [PERSON_NAME] […" at bounding box center [299, 98] width 71 height 15
click at [427, 184] on button "Save" at bounding box center [423, 177] width 18 height 13
select select "Select"
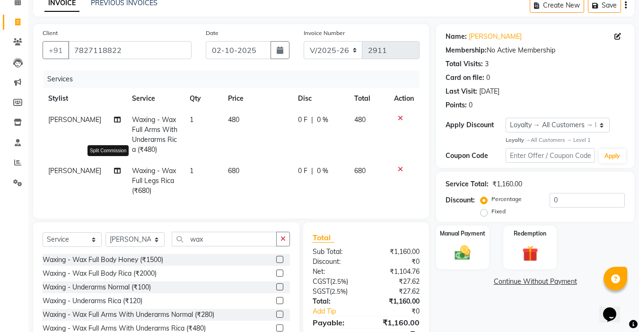
click at [114, 169] on icon at bounding box center [117, 170] width 7 height 7
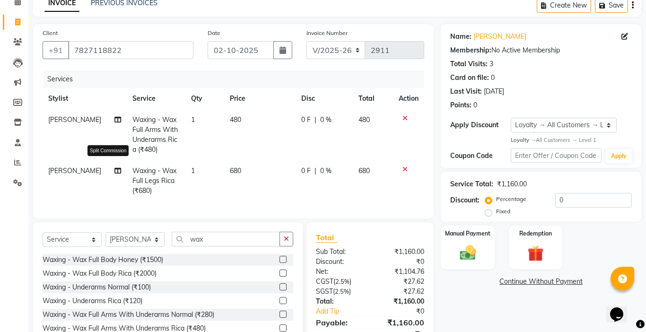
select select "24938"
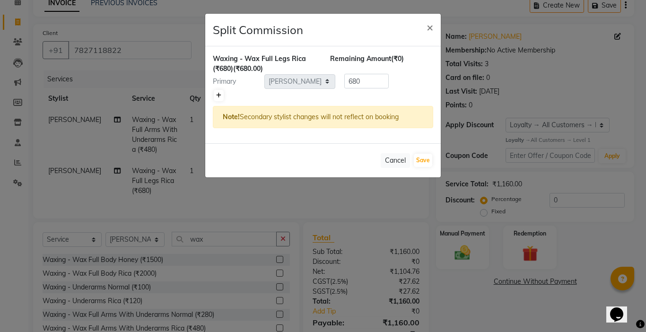
click at [216, 92] on link at bounding box center [219, 95] width 10 height 11
type input "340"
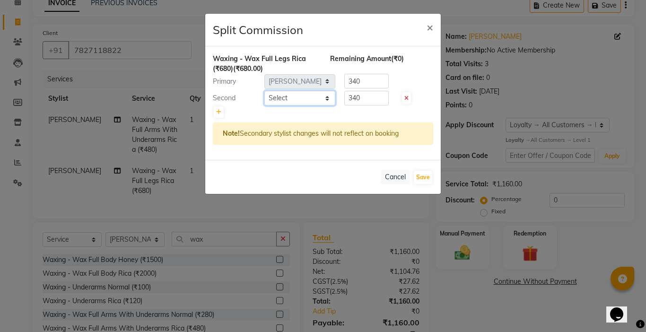
click at [293, 103] on select "Select [PERSON_NAME] [PERSON_NAME] [PERSON_NAME] company Deepak [PERSON_NAME] […" at bounding box center [299, 98] width 71 height 15
select select "57181"
click at [264, 91] on select "Select [PERSON_NAME] [PERSON_NAME] [PERSON_NAME] company Deepak [PERSON_NAME] […" at bounding box center [299, 98] width 71 height 15
click at [425, 178] on button "Save" at bounding box center [423, 177] width 18 height 13
select select "Select"
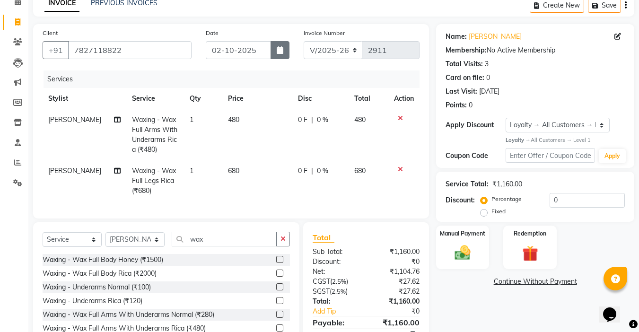
click at [276, 50] on button "button" at bounding box center [280, 50] width 19 height 18
select select "10"
select select "2025"
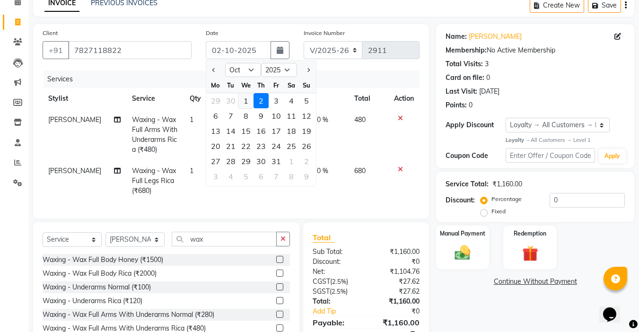
click at [243, 99] on div "1" at bounding box center [245, 100] width 15 height 15
type input "01-10-2025"
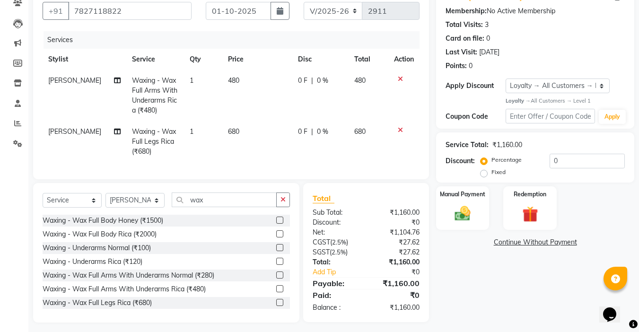
scroll to position [98, 0]
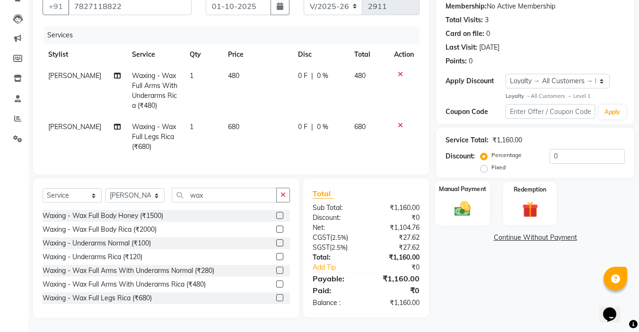
click at [475, 200] on img at bounding box center [462, 209] width 26 height 19
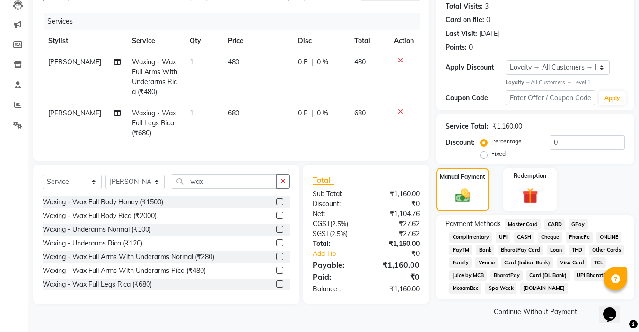
scroll to position [105, 0]
click at [580, 274] on span "UPI BharatPay" at bounding box center [595, 274] width 42 height 11
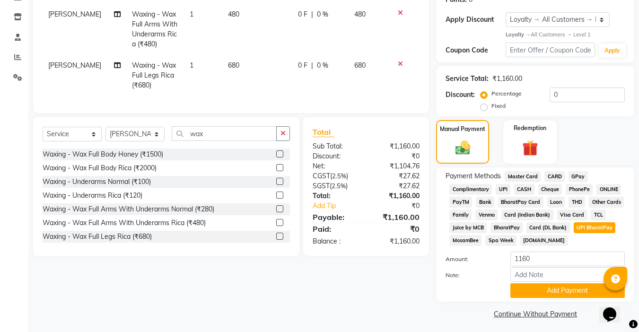
scroll to position [156, 0]
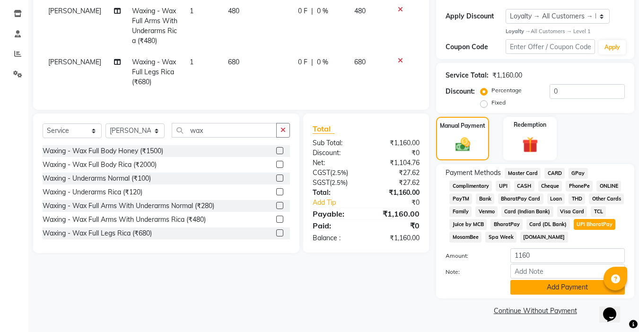
click at [555, 288] on button "Add Payment" at bounding box center [567, 287] width 114 height 15
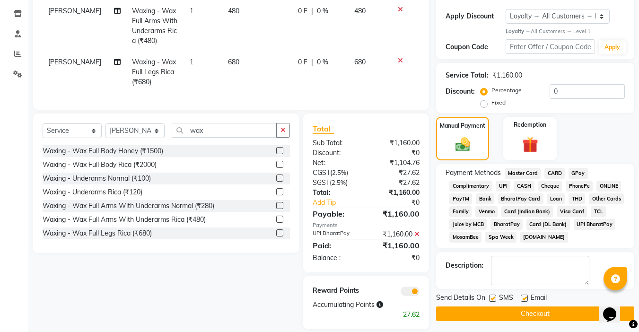
click at [526, 299] on label at bounding box center [524, 298] width 7 height 7
click at [526, 299] on input "checkbox" at bounding box center [524, 299] width 6 height 6
checkbox input "false"
click at [493, 297] on label at bounding box center [492, 298] width 7 height 7
click at [493, 297] on input "checkbox" at bounding box center [492, 299] width 6 height 6
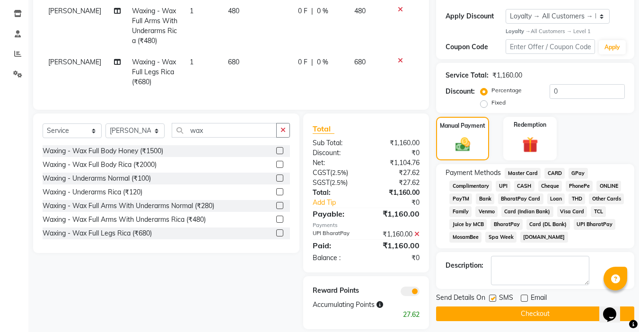
checkbox input "false"
click at [529, 313] on button "Checkout" at bounding box center [535, 314] width 198 height 15
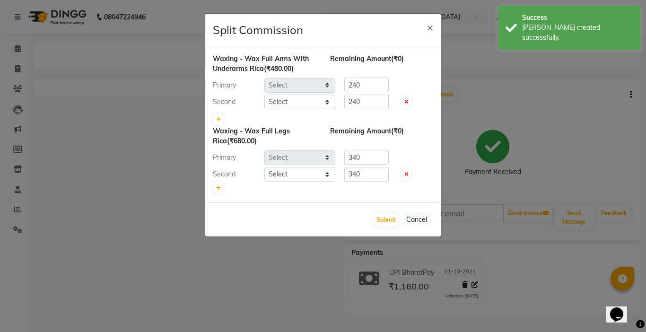
select select "24938"
select select "57181"
select select "24938"
select select "57181"
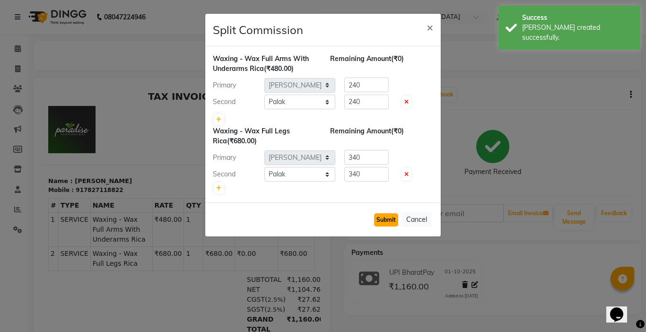
click at [390, 222] on button "Submit" at bounding box center [386, 219] width 24 height 13
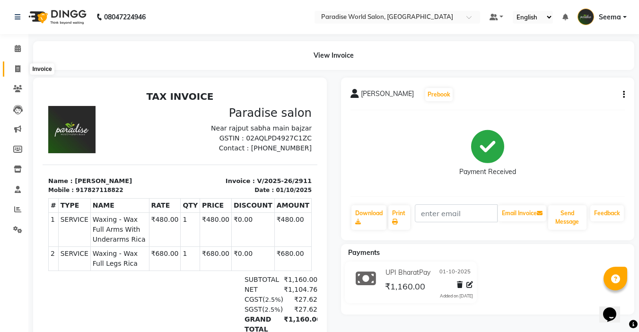
click at [20, 69] on icon at bounding box center [17, 68] width 5 height 7
select select "service"
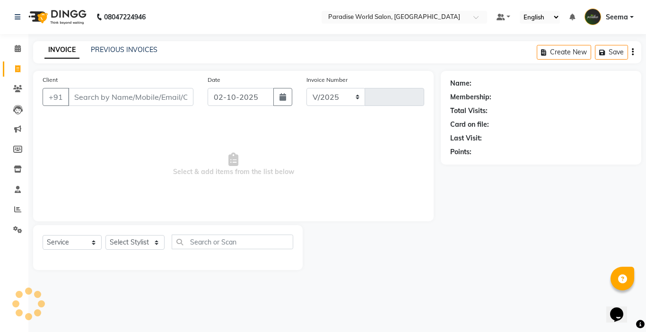
select select "4451"
type input "2912"
click at [107, 101] on input "Client" at bounding box center [130, 97] width 125 height 18
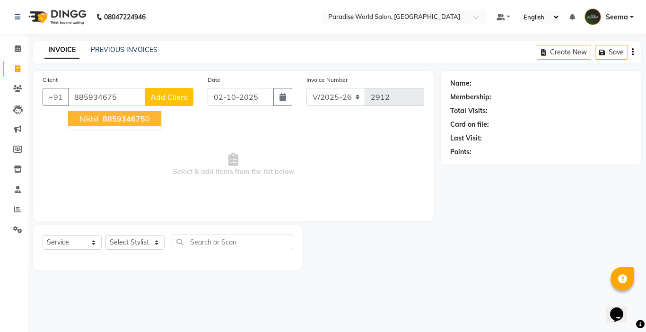
click at [119, 121] on span "885934675" at bounding box center [124, 118] width 43 height 9
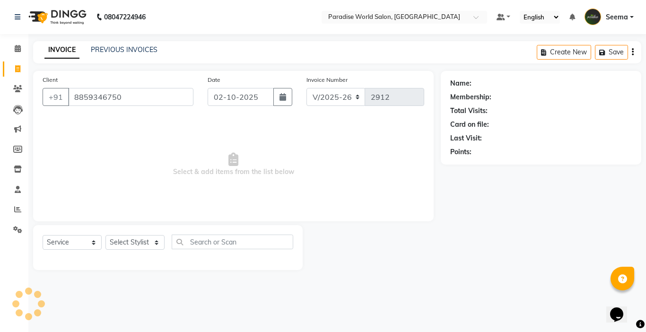
type input "8859346750"
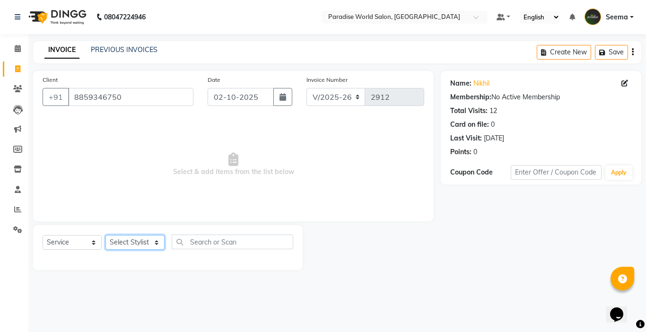
click at [132, 243] on select "Select Stylist [PERSON_NAME] [PERSON_NAME] [PERSON_NAME] company Deepak [PERSON…" at bounding box center [134, 242] width 59 height 15
select select "24941"
click at [105, 235] on select "Select Stylist [PERSON_NAME] [PERSON_NAME] [PERSON_NAME] company Deepak [PERSON…" at bounding box center [134, 242] width 59 height 15
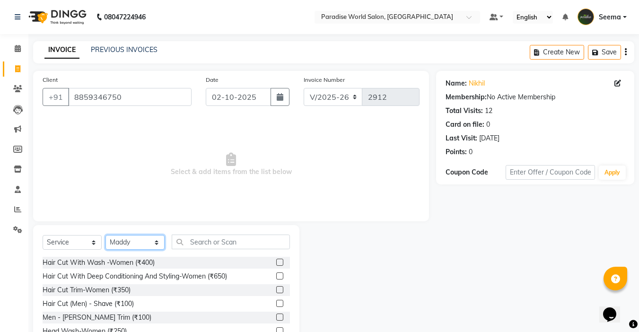
scroll to position [47, 0]
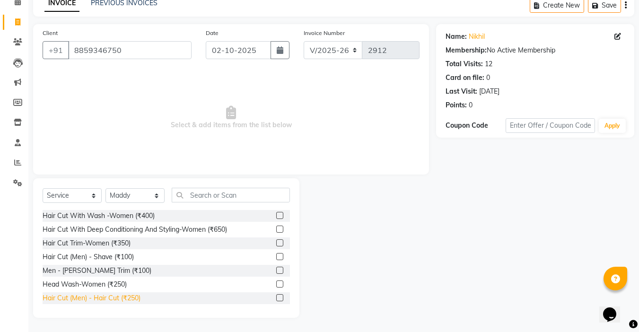
click at [123, 299] on div "Hair Cut (Men) - Hair Cut (₹250)" at bounding box center [92, 298] width 98 height 10
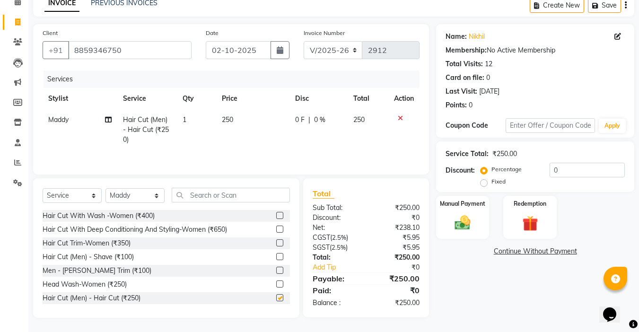
checkbox input "false"
click at [277, 57] on button "button" at bounding box center [280, 50] width 19 height 18
select select "10"
select select "2025"
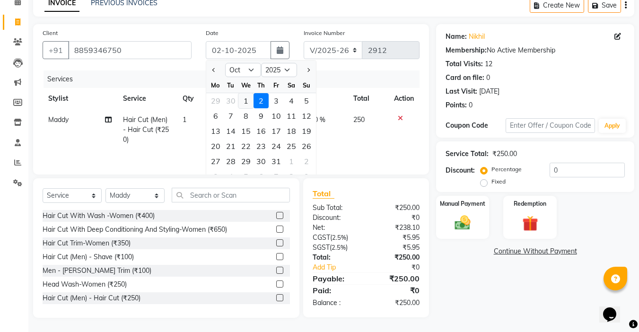
click at [246, 98] on div "1" at bounding box center [245, 100] width 15 height 15
type input "01-10-2025"
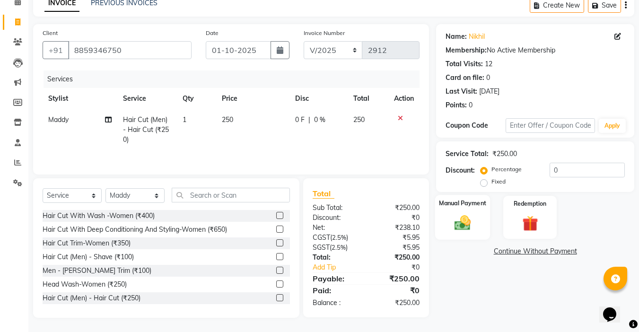
click at [469, 228] on img at bounding box center [462, 222] width 26 height 19
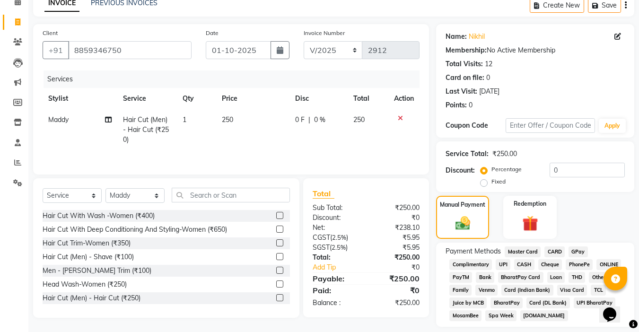
scroll to position [75, 0]
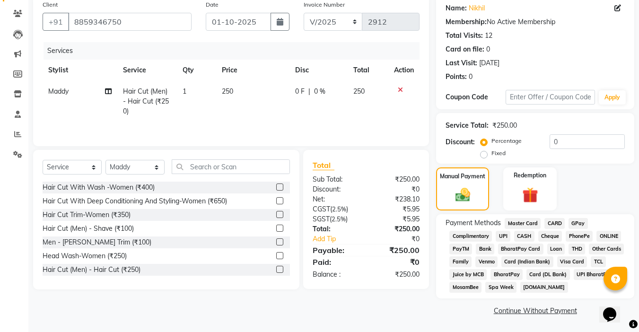
click at [584, 275] on span "UPI BharatPay" at bounding box center [595, 274] width 42 height 11
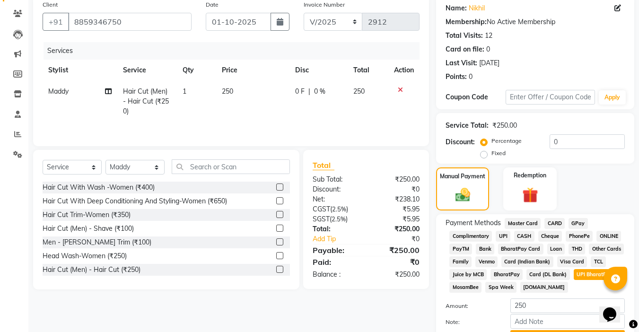
scroll to position [125, 0]
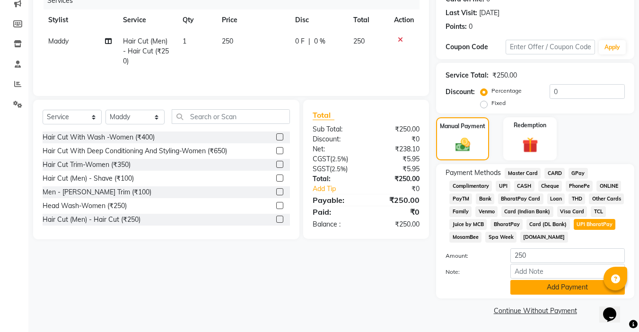
click at [562, 290] on button "Add Payment" at bounding box center [567, 287] width 114 height 15
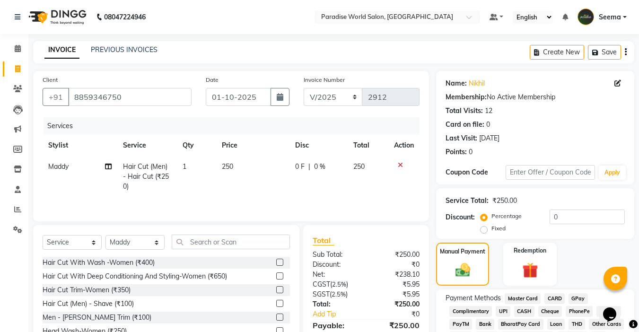
scroll to position [129, 0]
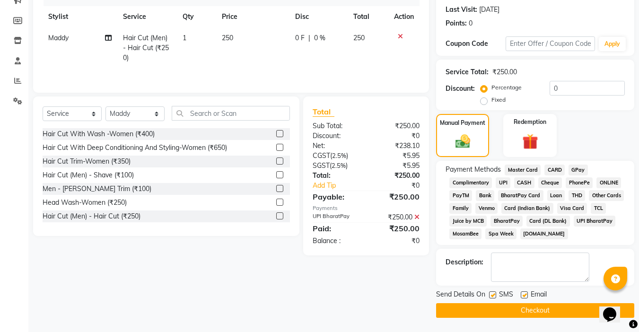
click at [524, 294] on label at bounding box center [524, 294] width 7 height 7
click at [524, 294] on input "checkbox" at bounding box center [524, 295] width 6 height 6
checkbox input "false"
click at [491, 293] on label at bounding box center [492, 294] width 7 height 7
click at [491, 293] on input "checkbox" at bounding box center [492, 295] width 6 height 6
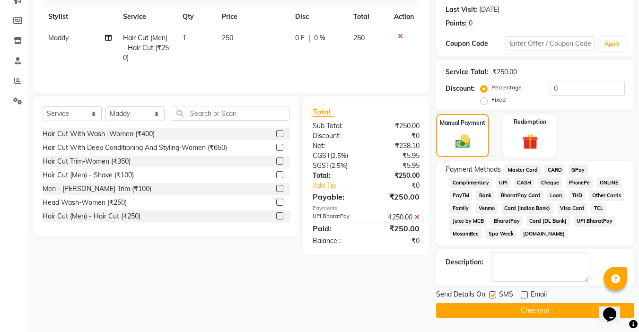
checkbox input "false"
click at [523, 307] on button "Checkout" at bounding box center [535, 310] width 198 height 15
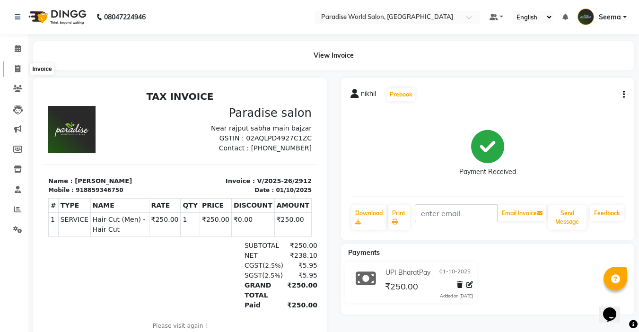
click at [17, 70] on icon at bounding box center [17, 68] width 5 height 7
select select "4451"
select select "service"
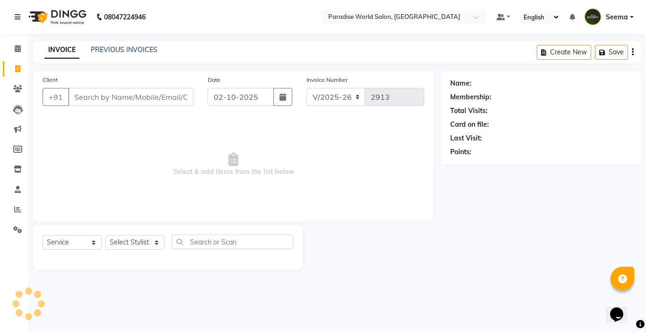
click at [106, 95] on input "Client" at bounding box center [130, 97] width 125 height 18
type input "9805676737"
click at [159, 97] on span "Add Client" at bounding box center [168, 96] width 37 height 9
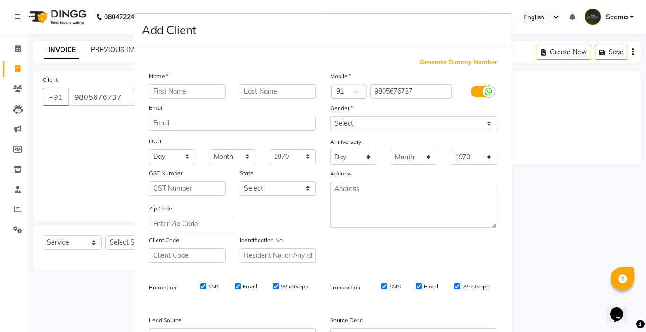
click at [163, 90] on input "text" at bounding box center [187, 91] width 77 height 15
type input "No Name"
click at [334, 122] on select "Select [DEMOGRAPHIC_DATA] [DEMOGRAPHIC_DATA] Other Prefer Not To Say" at bounding box center [413, 123] width 167 height 15
select select "[DEMOGRAPHIC_DATA]"
click at [330, 116] on select "Select [DEMOGRAPHIC_DATA] [DEMOGRAPHIC_DATA] Other Prefer Not To Say" at bounding box center [413, 123] width 167 height 15
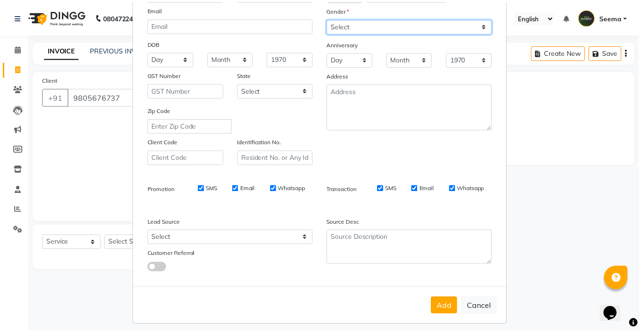
scroll to position [105, 0]
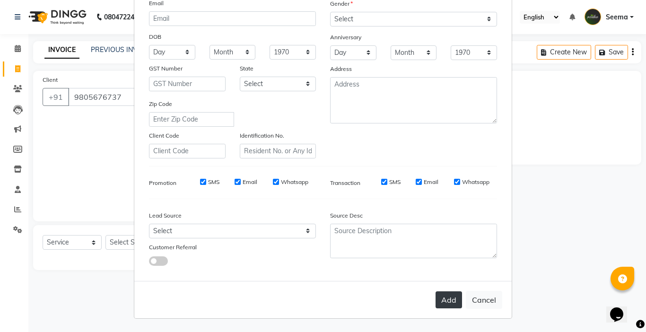
click at [441, 307] on button "Add" at bounding box center [449, 299] width 26 height 17
select select
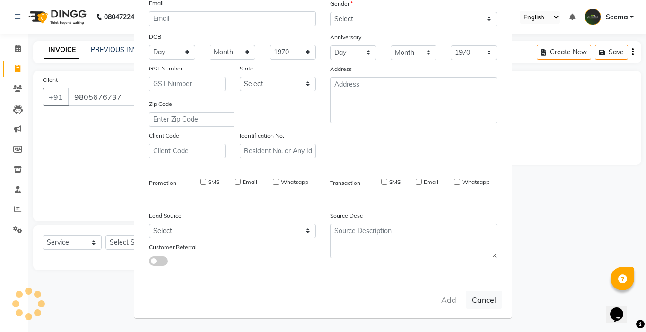
select select
checkbox input "false"
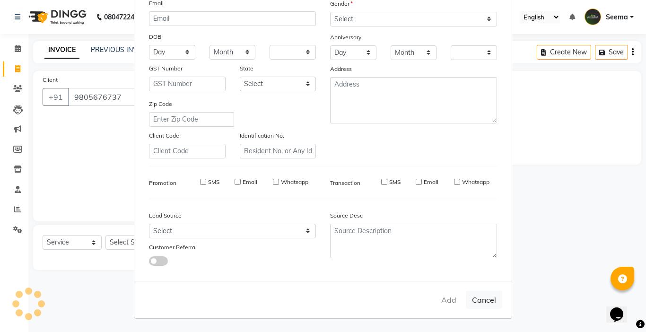
checkbox input "false"
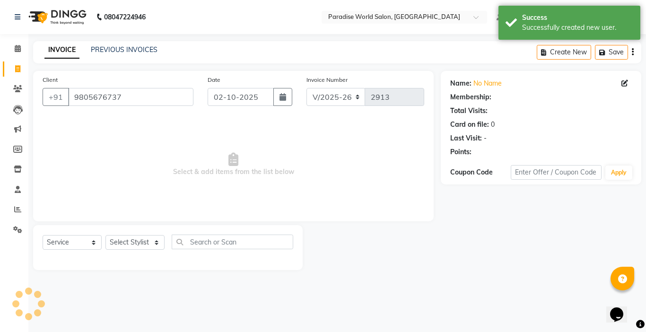
select select "1: Object"
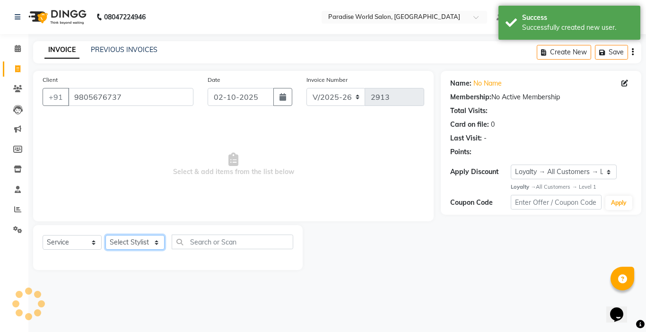
click at [124, 242] on select "Select Stylist [PERSON_NAME] [PERSON_NAME] [PERSON_NAME] company Deepak [PERSON…" at bounding box center [134, 242] width 59 height 15
select select "24939"
click at [105, 235] on select "Select Stylist [PERSON_NAME] [PERSON_NAME] [PERSON_NAME] company Deepak [PERSON…" at bounding box center [134, 242] width 59 height 15
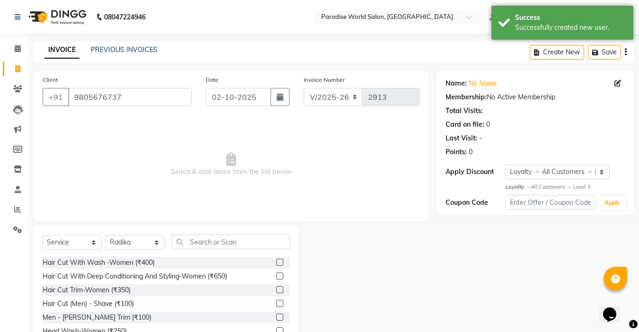
click at [206, 232] on div "Select Service Product Membership Package Voucher Prepaid Gift Card Select Styl…" at bounding box center [166, 295] width 266 height 140
click at [209, 243] on input "text" at bounding box center [231, 242] width 118 height 15
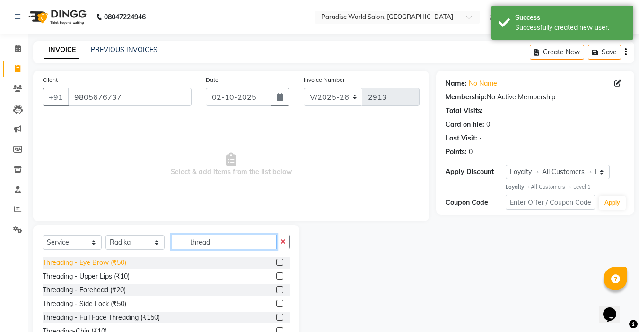
type input "thread"
click at [117, 258] on div "Threading - Eye Brow (₹50)" at bounding box center [85, 263] width 84 height 10
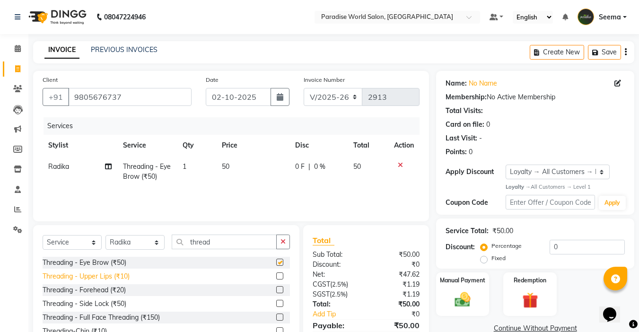
checkbox input "false"
click at [118, 280] on div "Threading - Upper Lips (₹10)" at bounding box center [86, 277] width 87 height 10
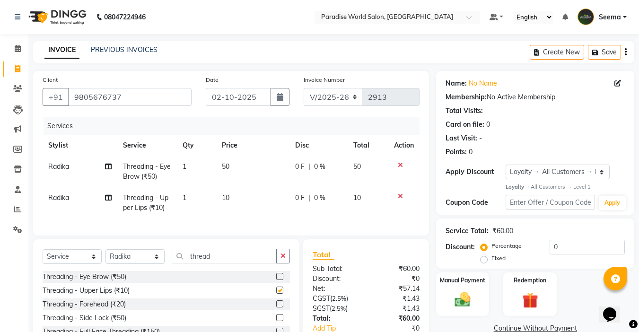
checkbox input "false"
click at [273, 95] on button "button" at bounding box center [280, 97] width 19 height 18
select select "10"
select select "2025"
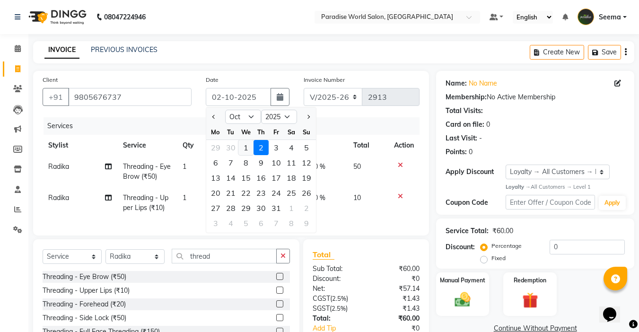
click at [248, 147] on div "1" at bounding box center [245, 147] width 15 height 15
type input "01-10-2025"
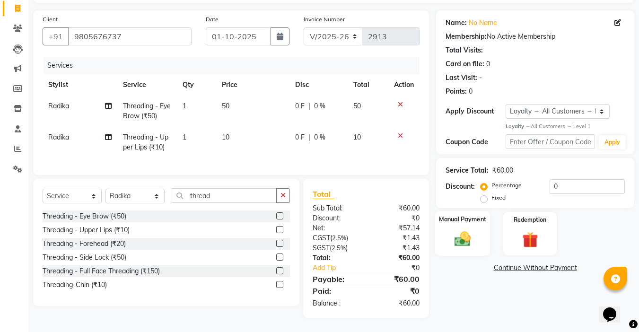
scroll to position [68, 0]
click at [464, 239] on img at bounding box center [462, 239] width 26 height 19
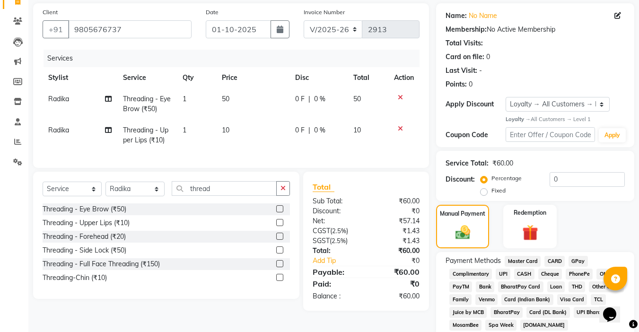
click at [523, 273] on span "CASH" at bounding box center [524, 274] width 20 height 11
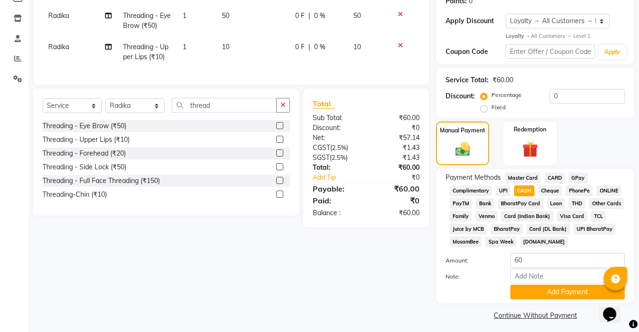
scroll to position [156, 0]
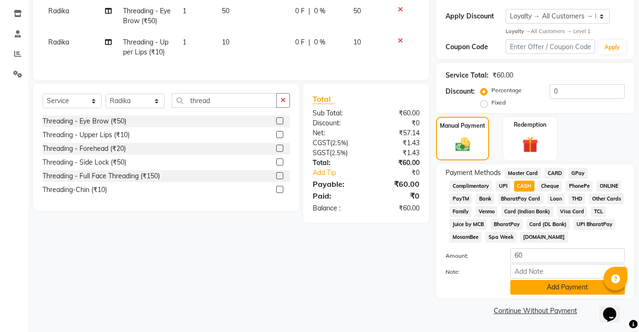
click at [554, 288] on button "Add Payment" at bounding box center [567, 287] width 114 height 15
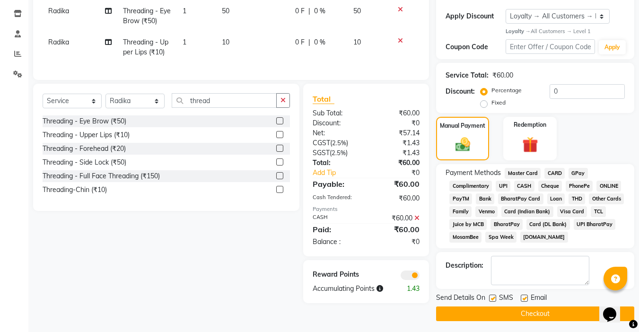
click at [528, 299] on div "Email" at bounding box center [538, 299] width 34 height 12
click at [522, 298] on label at bounding box center [524, 298] width 7 height 7
click at [522, 298] on input "checkbox" at bounding box center [524, 299] width 6 height 6
checkbox input "false"
click at [494, 299] on label at bounding box center [492, 298] width 7 height 7
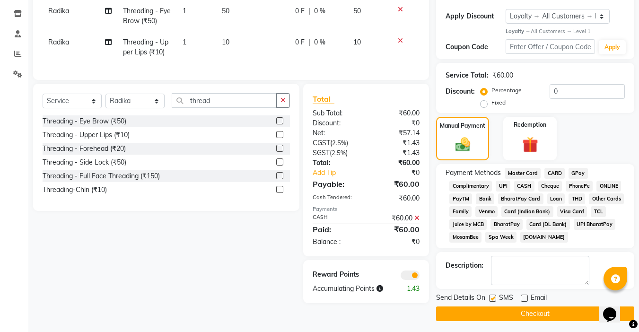
click at [494, 299] on input "checkbox" at bounding box center [492, 299] width 6 height 6
checkbox input "false"
click at [512, 311] on button "Checkout" at bounding box center [535, 314] width 198 height 15
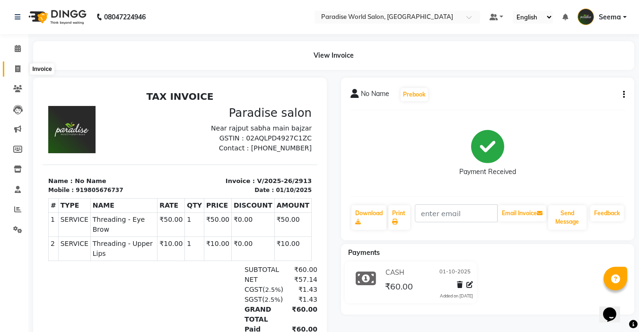
click at [21, 68] on span at bounding box center [17, 69] width 17 height 11
select select "4451"
select select "service"
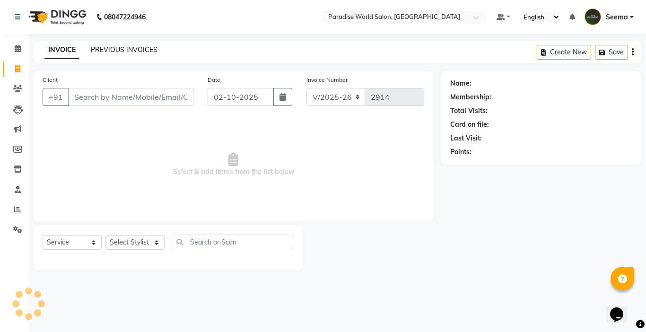
click at [141, 49] on link "PREVIOUS INVOICES" at bounding box center [124, 49] width 67 height 9
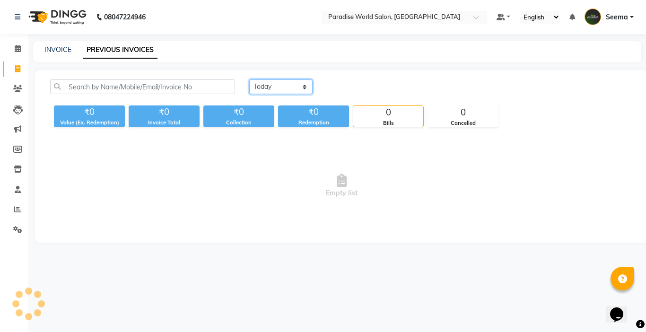
click at [273, 85] on select "[DATE] [DATE] Custom Range" at bounding box center [280, 86] width 63 height 15
select select "[DATE]"
click at [249, 79] on select "[DATE] [DATE] Custom Range" at bounding box center [280, 86] width 63 height 15
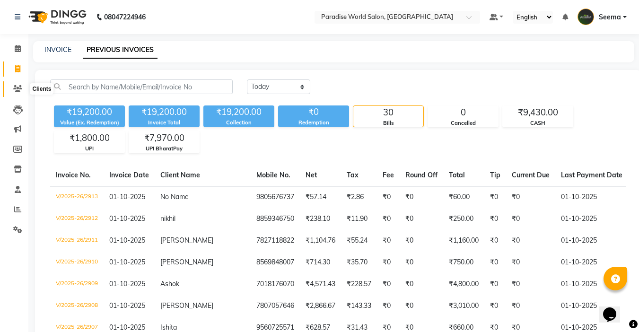
click at [19, 92] on icon at bounding box center [17, 88] width 9 height 7
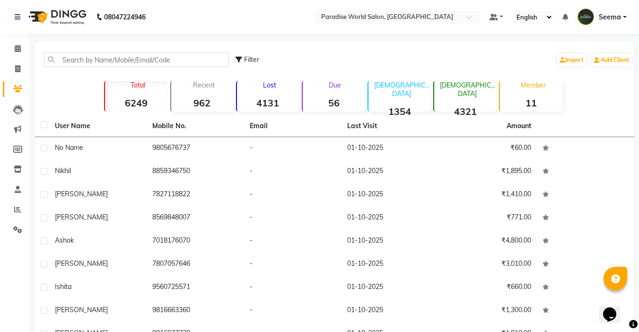
click at [137, 100] on strong "6249" at bounding box center [136, 103] width 62 height 12
drag, startPoint x: 53, startPoint y: 142, endPoint x: 215, endPoint y: 125, distance: 163.7
click at [215, 125] on table "User Name Mobile No. Email Last Visit Amount No Name 9805676737 - [DATE] ₹60.00…" at bounding box center [334, 242] width 599 height 254
click at [220, 120] on th "Mobile No." at bounding box center [195, 126] width 97 height 22
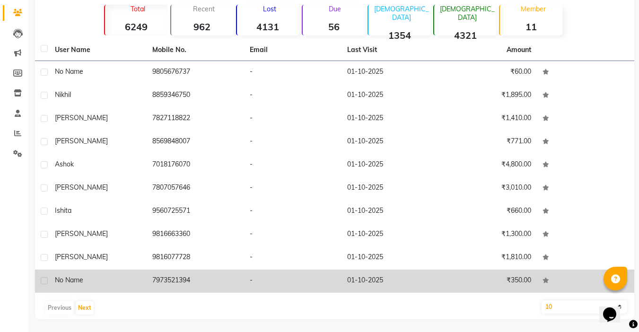
scroll to position [78, 0]
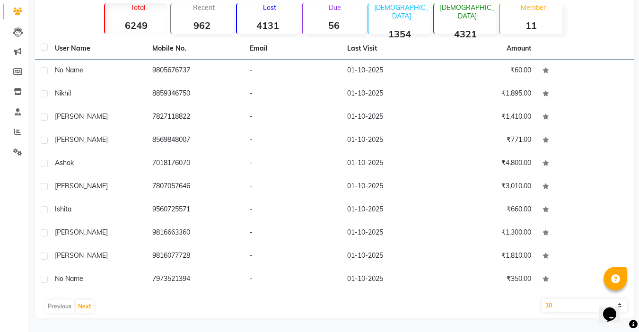
click at [567, 307] on select "10 50 100" at bounding box center [585, 305] width 86 height 13
select select "100"
click at [542, 299] on select "10 50 100" at bounding box center [585, 305] width 86 height 13
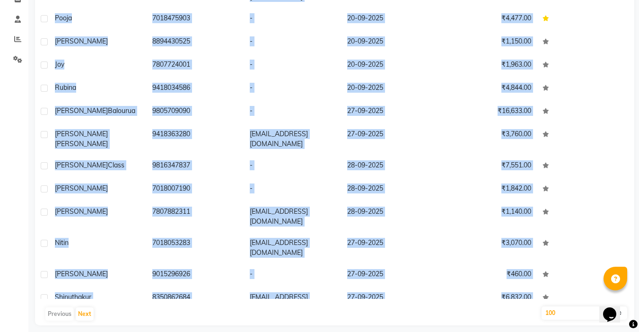
scroll to position [178, 0]
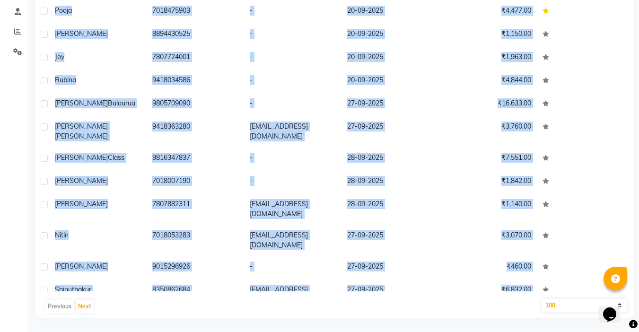
drag, startPoint x: 56, startPoint y: 144, endPoint x: 237, endPoint y: 307, distance: 244.1
click at [237, 307] on div "User Name Mobile No. Email Last Visit Amount No Name 9805676737 - [DATE] ₹60.00…" at bounding box center [334, 128] width 599 height 380
copy div "Lo Ipsu 0262626005 - 28-46-1597 ₹39.64 dolors 2383813248 - 47-20-2929 ₹5,212.12…"
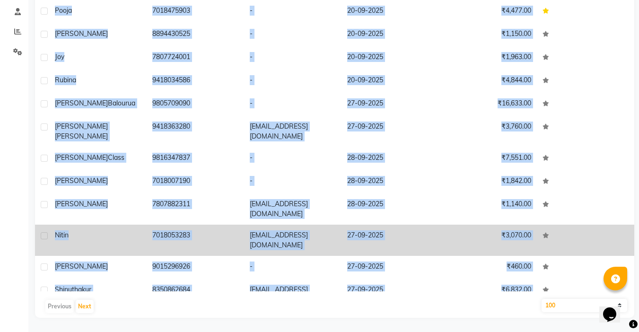
copy div "Lo Ipsu 0262626005 - 28-46-1597 ₹39.64 dolors 2383813248 - 47-20-2929 ₹5,212.12…"
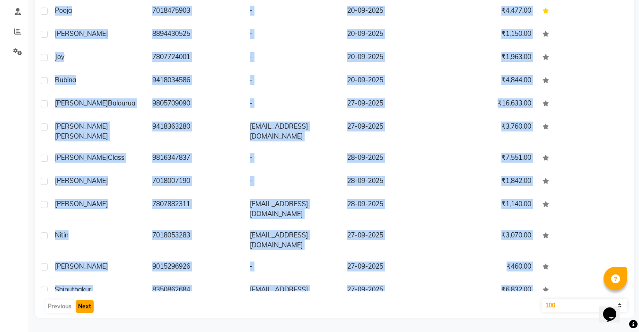
click at [84, 307] on button "Next" at bounding box center [85, 306] width 18 height 13
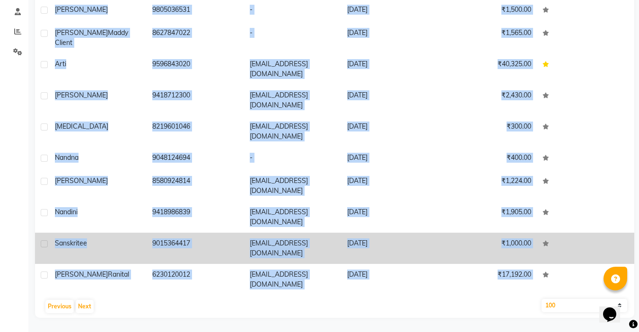
copy div "Lo Ipsu 0262626005 - 28-46-1597 ₹39.64 dolors 2383813248 - 47-20-2929 ₹5,212.12…"
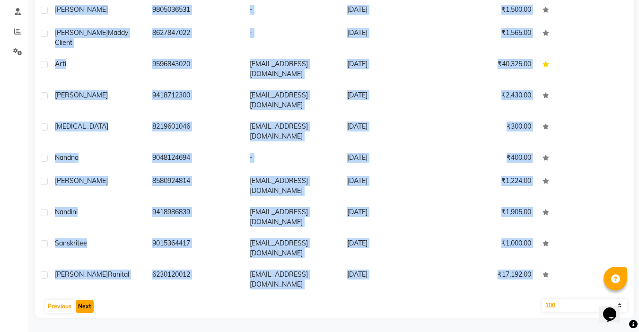
click at [87, 305] on button "Next" at bounding box center [85, 306] width 18 height 13
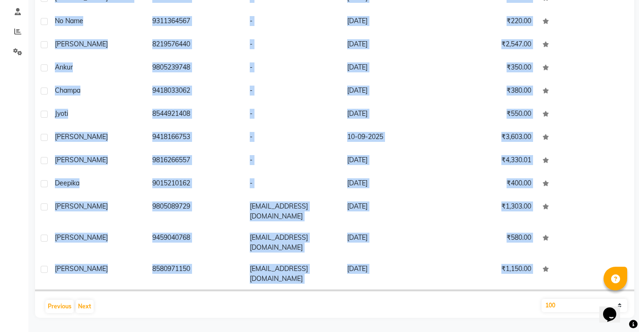
copy div "Lo Ipsu 0262626005 - 28-46-1597 ₹39.64 dolors 2383813248 - 47-20-2929 ₹5,212.12…"
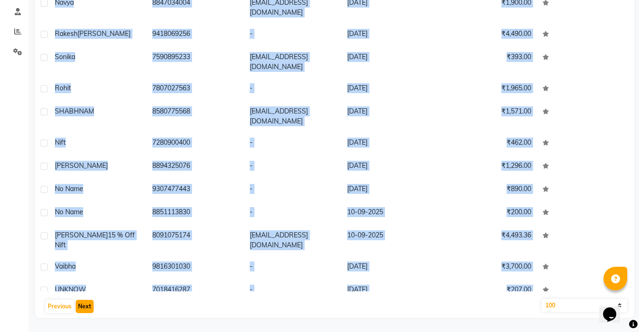
click at [87, 307] on button "Next" at bounding box center [85, 306] width 18 height 13
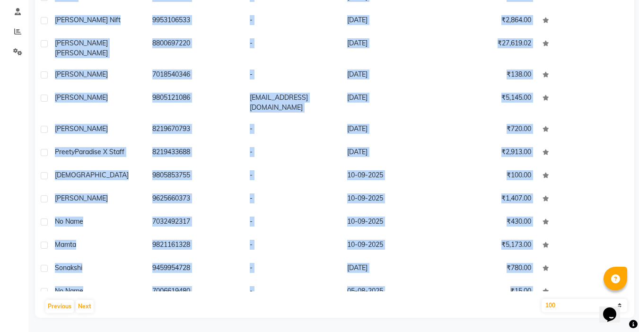
copy div "Lo Ipsu 0262626005 - 28-46-1597 ₹39.64 dolors 2383813248 - 47-20-2929 ₹5,212.12…"
click at [83, 307] on button "Next" at bounding box center [85, 306] width 18 height 13
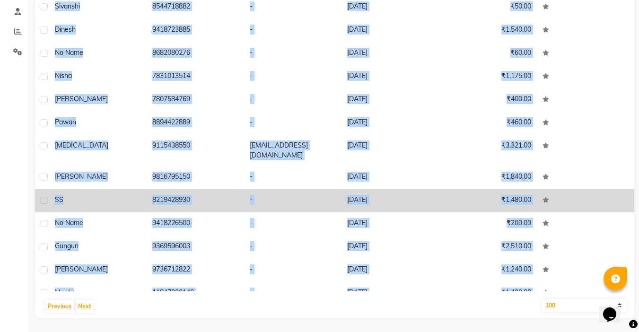
copy div "Lo Ipsu 0262626005 - 28-46-1597 ₹39.64 dolors 2383813248 - 47-20-2929 ₹5,212.12…"
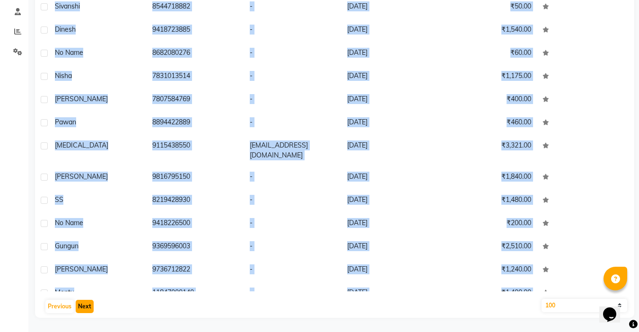
click at [89, 306] on button "Next" at bounding box center [85, 306] width 18 height 13
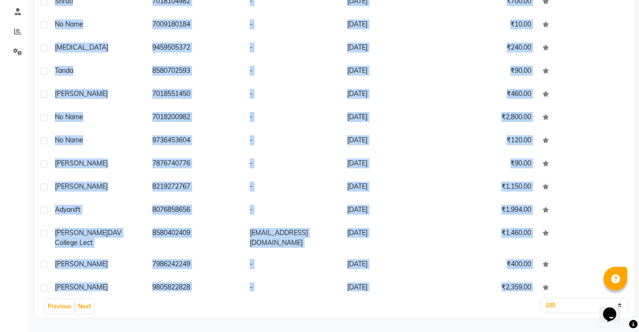
copy div "Lo Ipsu 0262626005 - 28-46-1597 ₹39.64 dolors 2383813248 - 47-20-2929 ₹5,212.12…"
click at [88, 307] on button "Next" at bounding box center [85, 306] width 18 height 13
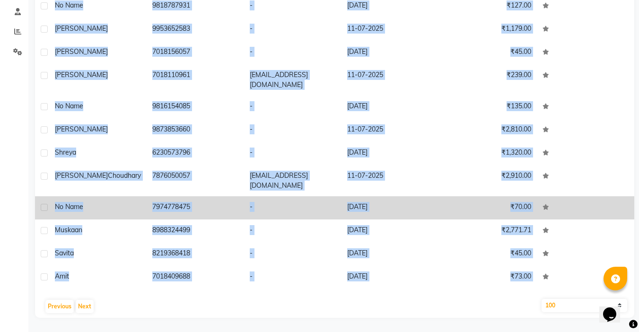
copy div "Lo Ipsu 0262626005 - 28-46-1597 ₹39.64 dolors 2383813248 - 47-20-2929 ₹5,212.12…"
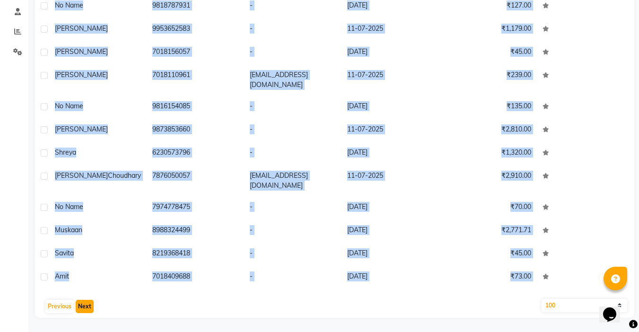
click at [84, 309] on button "Next" at bounding box center [85, 306] width 18 height 13
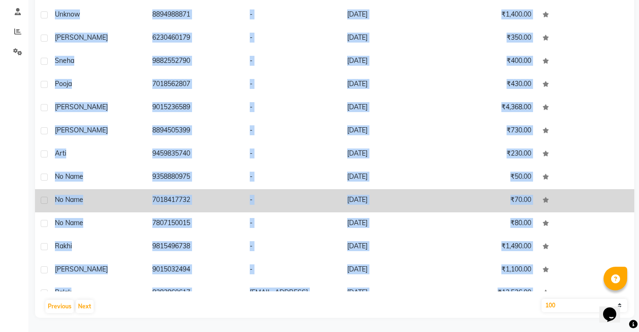
copy div "Lo Ipsu 0262626005 - 28-46-1597 ₹39.64 dolors 2383813248 - 47-20-2929 ₹5,212.12…"
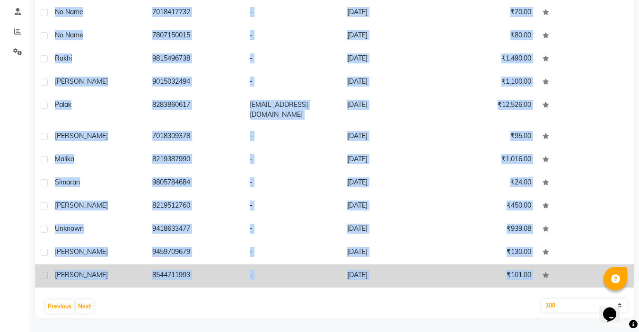
scroll to position [2026, 0]
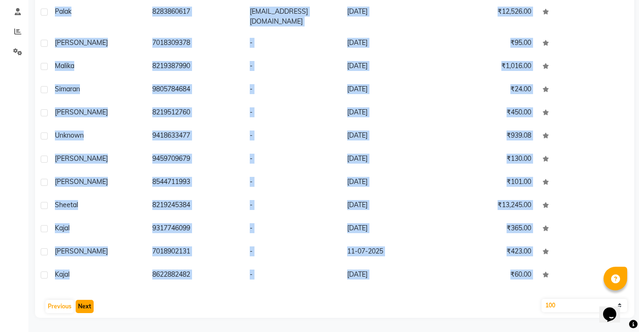
click at [86, 307] on button "Next" at bounding box center [85, 306] width 18 height 13
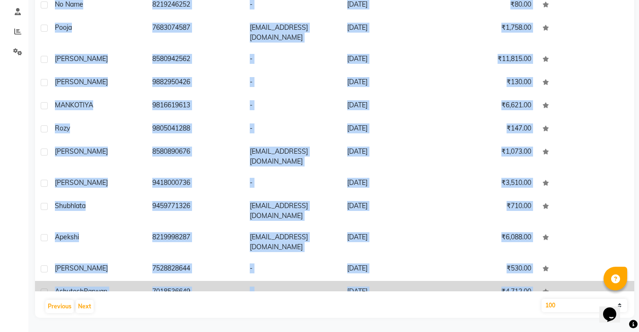
copy div "Lo Ipsu 0262626005 - 28-46-1597 ₹39.64 dolors 2383813248 - 47-20-2929 ₹5,212.12…"
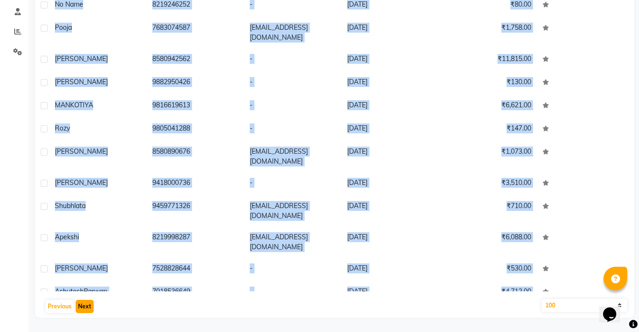
click at [87, 308] on button "Next" at bounding box center [85, 306] width 18 height 13
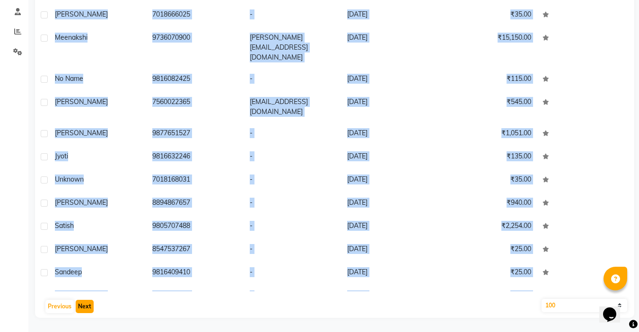
click at [83, 308] on button "Next" at bounding box center [85, 306] width 18 height 13
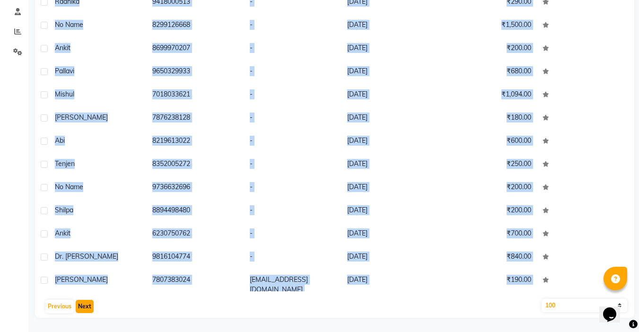
click at [84, 308] on button "Next" at bounding box center [85, 306] width 18 height 13
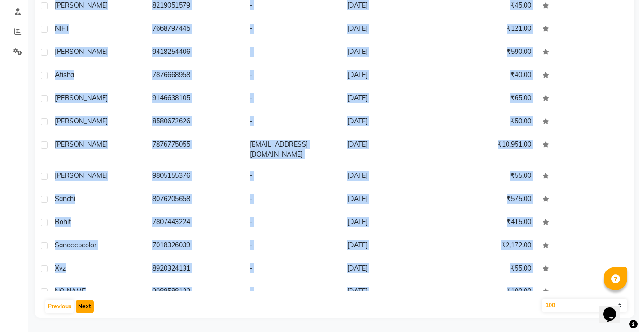
scroll to position [2010, 0]
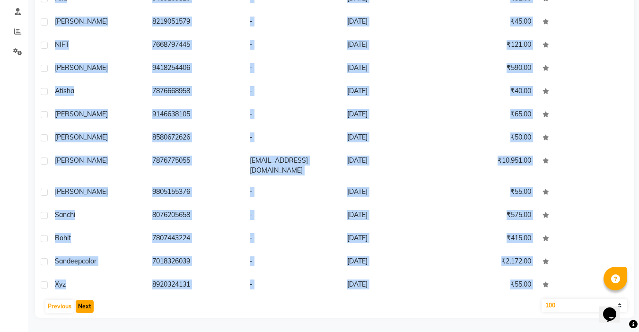
click at [83, 307] on button "Next" at bounding box center [85, 306] width 18 height 13
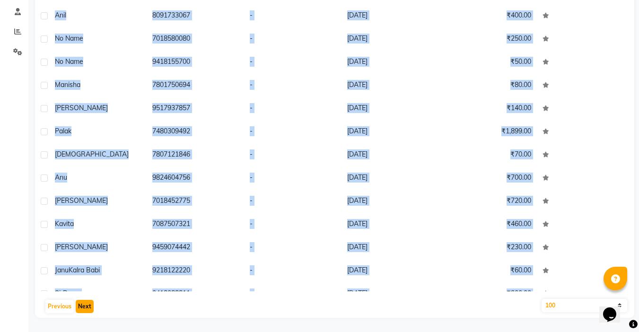
click at [84, 307] on button "Next" at bounding box center [85, 306] width 18 height 13
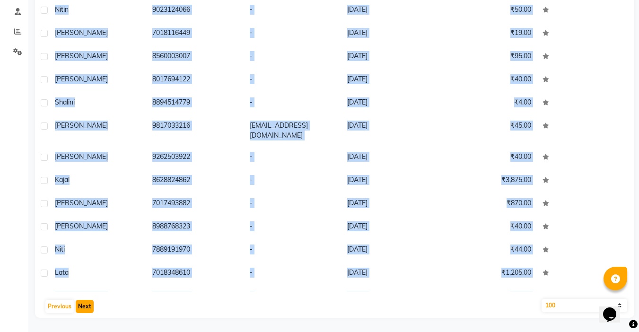
click at [85, 306] on button "Next" at bounding box center [85, 306] width 18 height 13
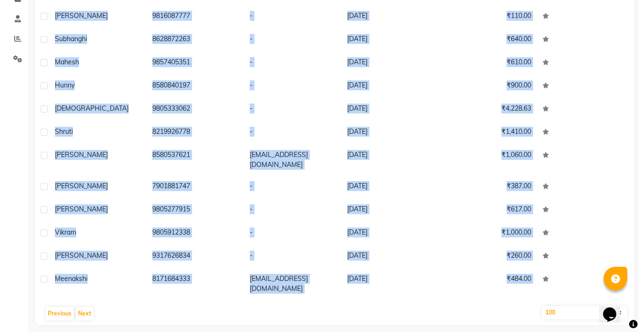
scroll to position [178, 0]
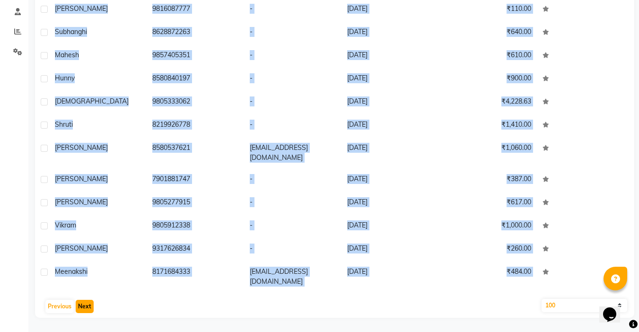
click at [84, 306] on button "Next" at bounding box center [85, 306] width 18 height 13
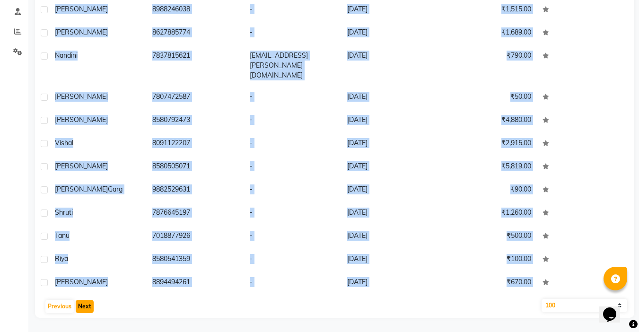
click at [86, 309] on button "Next" at bounding box center [85, 306] width 18 height 13
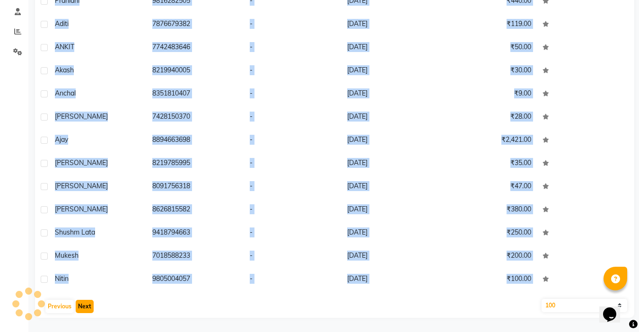
scroll to position [2002, 0]
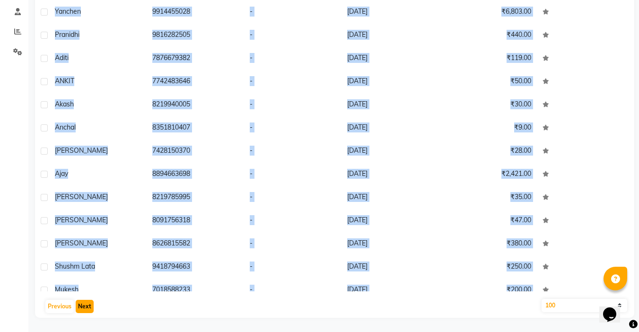
click at [83, 307] on button "Next" at bounding box center [85, 306] width 18 height 13
